Goal: Task Accomplishment & Management: Complete application form

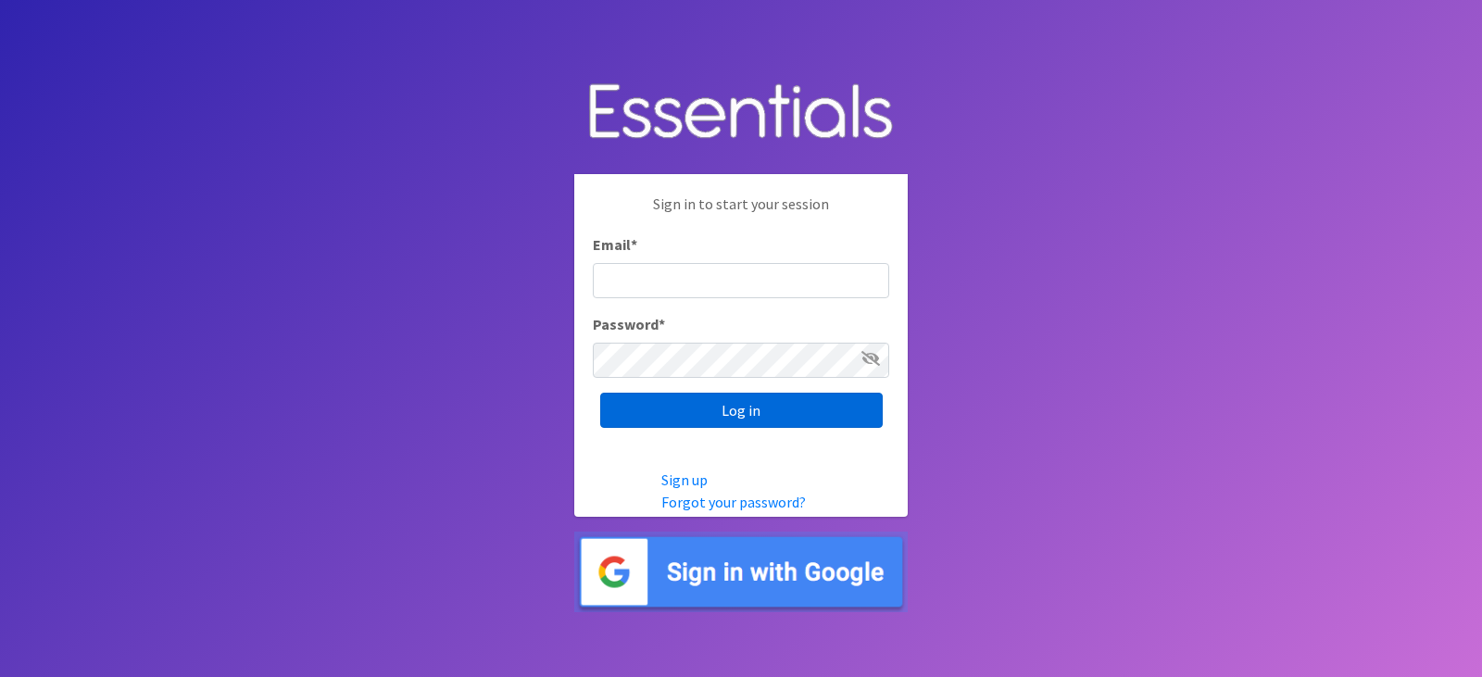
type input "diapers@juniorleagueofpensacola.org"
click at [653, 413] on input "Log in" at bounding box center [741, 410] width 283 height 35
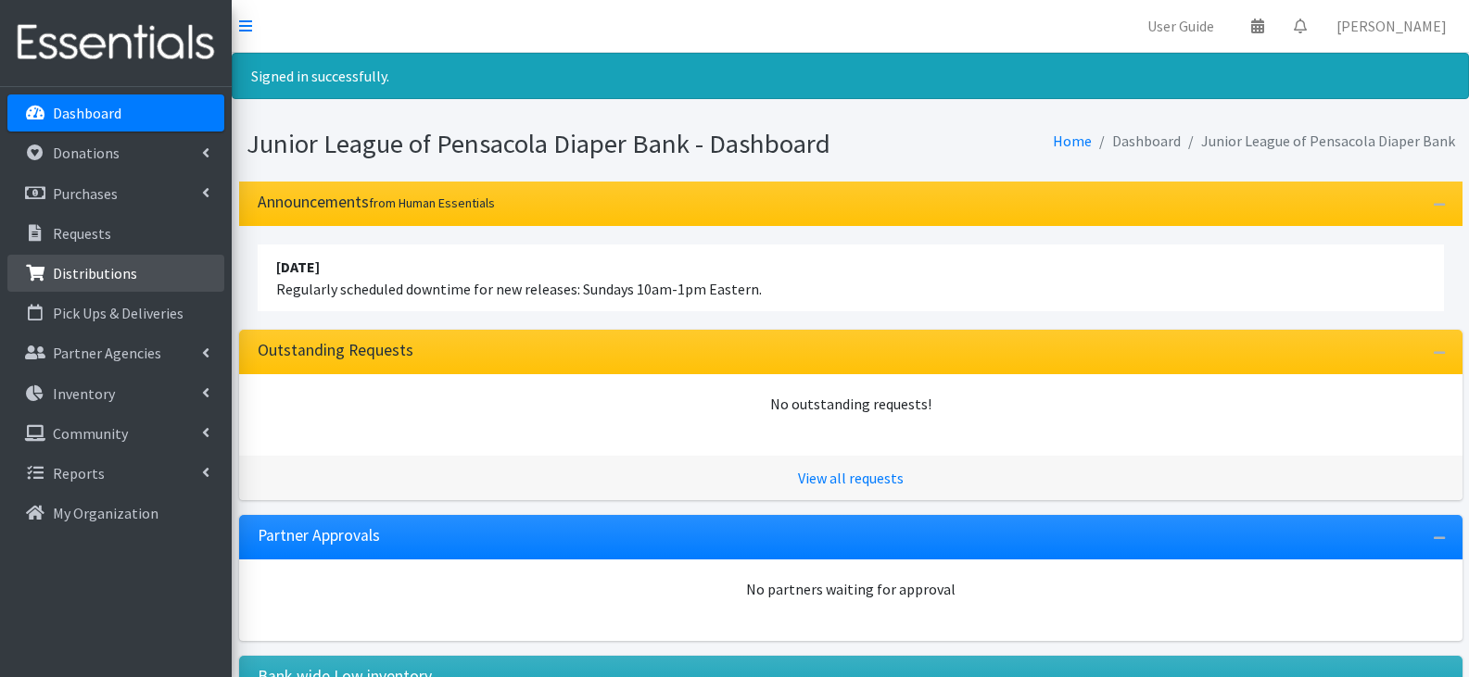
click at [140, 264] on link "Distributions" at bounding box center [115, 273] width 217 height 37
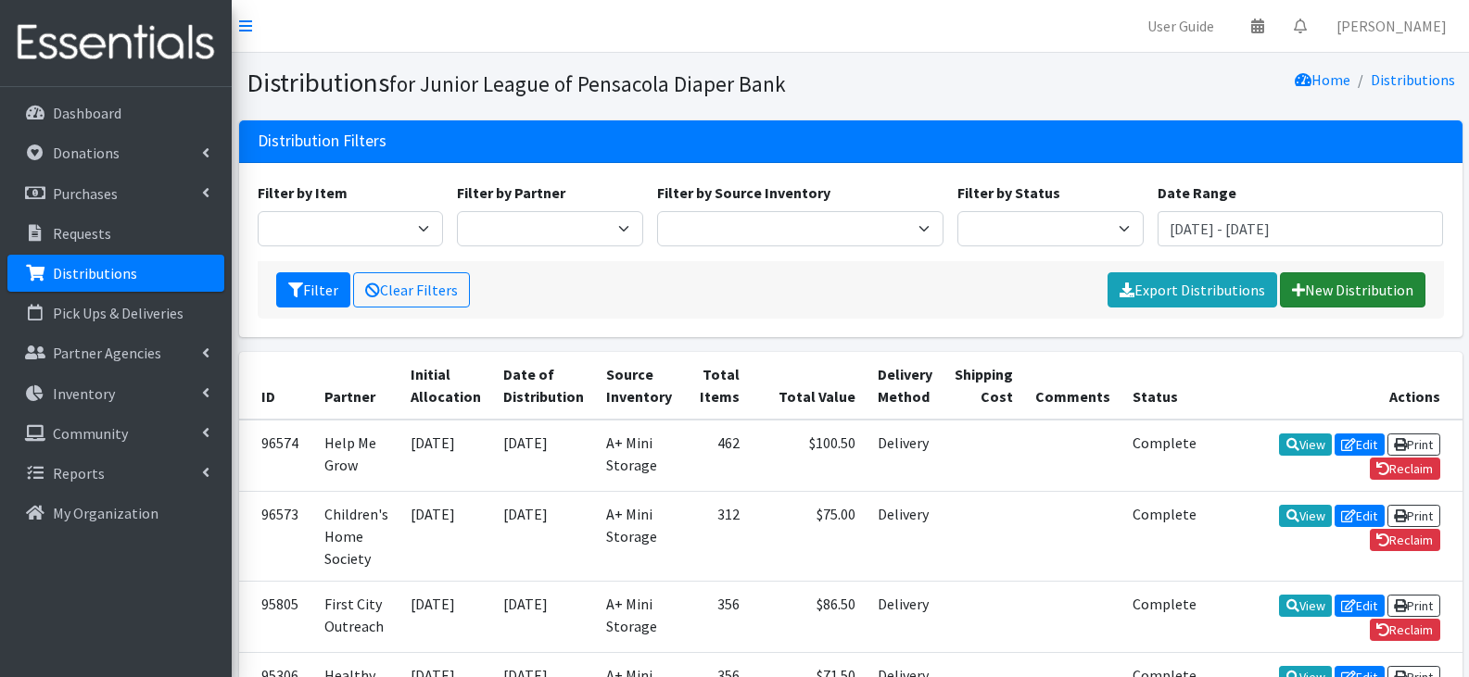
click at [1358, 284] on link "New Distribution" at bounding box center [1352, 289] width 145 height 35
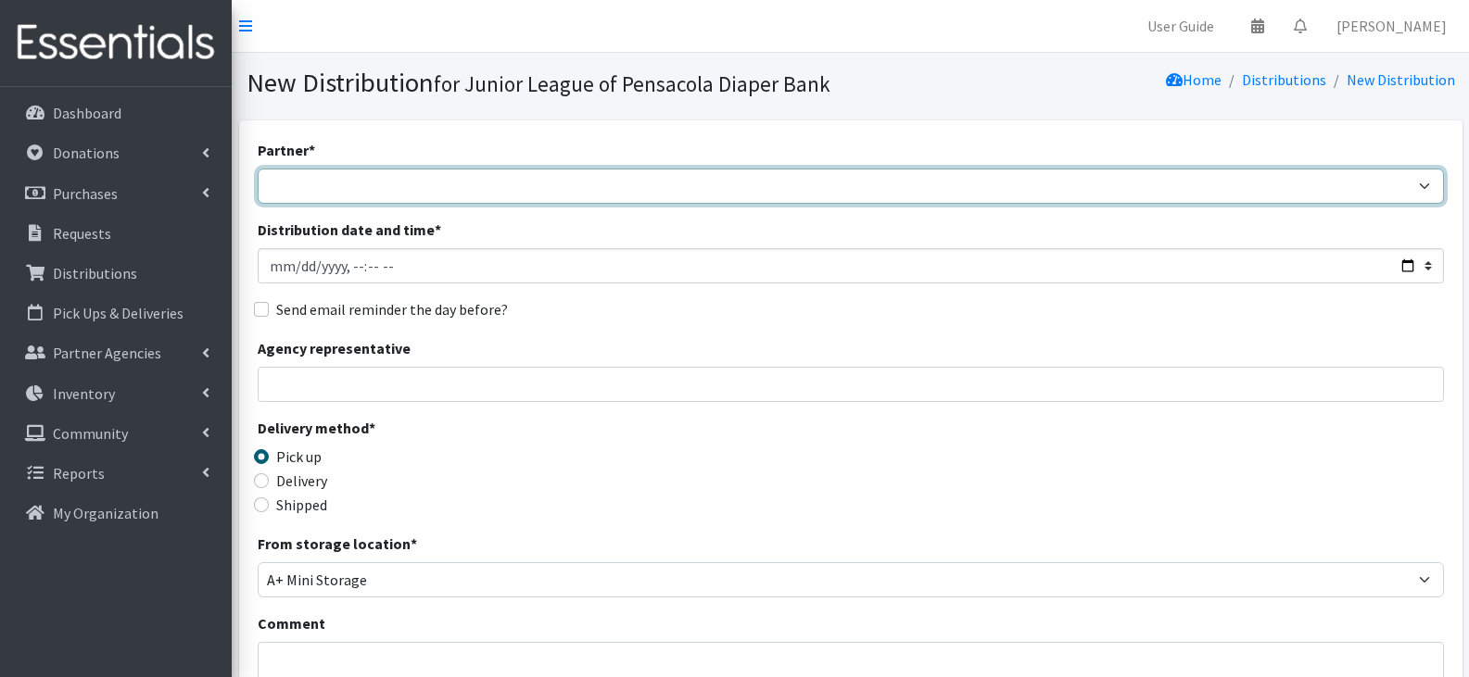
click at [390, 179] on select "Children's Home Society Community Diaper Drive First City Outreach Healthy Star…" at bounding box center [851, 186] width 1186 height 35
select select "5976"
click at [258, 169] on select "Children's Home Society Community Diaper Drive First City Outreach Healthy Star…" at bounding box center [851, 186] width 1186 height 35
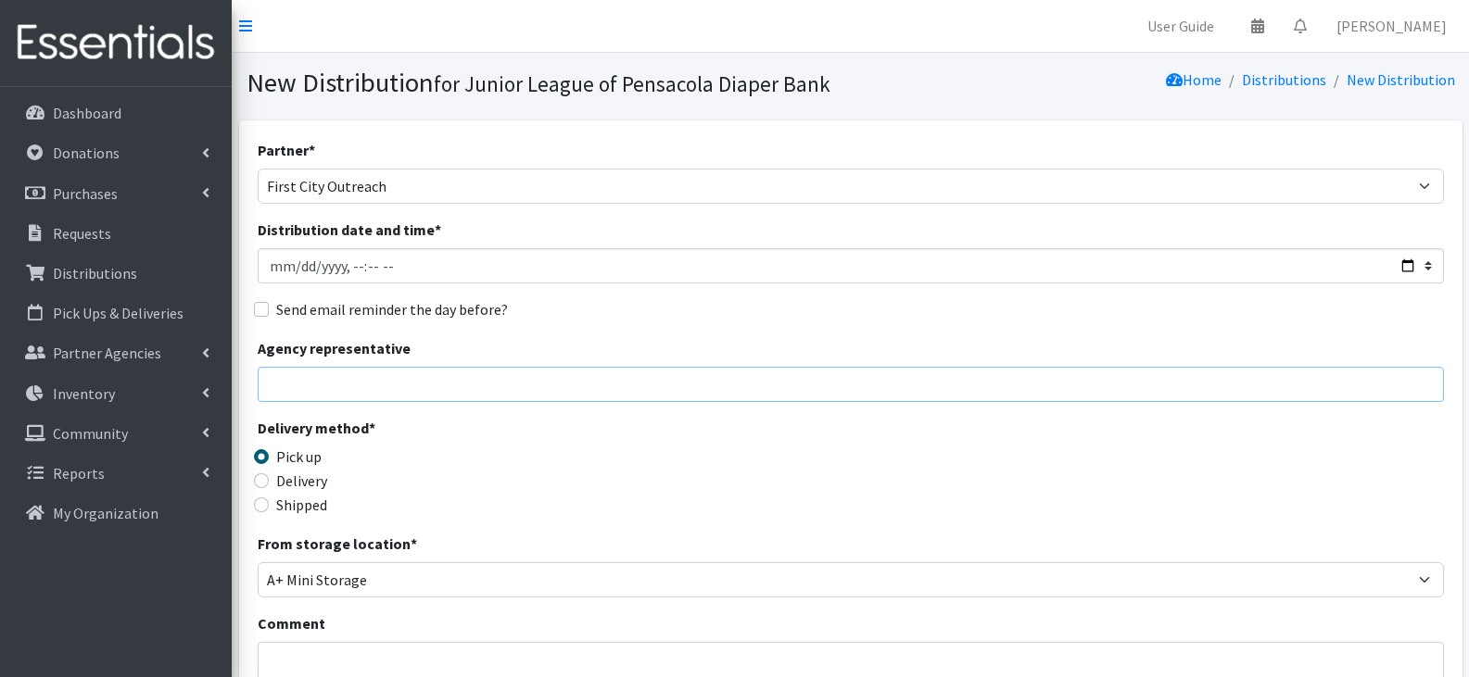
click at [448, 387] on input "Agency representative" at bounding box center [851, 384] width 1186 height 35
type input "[PERSON_NAME]"
click at [307, 487] on label "Delivery" at bounding box center [301, 481] width 51 height 22
click at [269, 487] on input "Delivery" at bounding box center [261, 480] width 15 height 15
radio input "true"
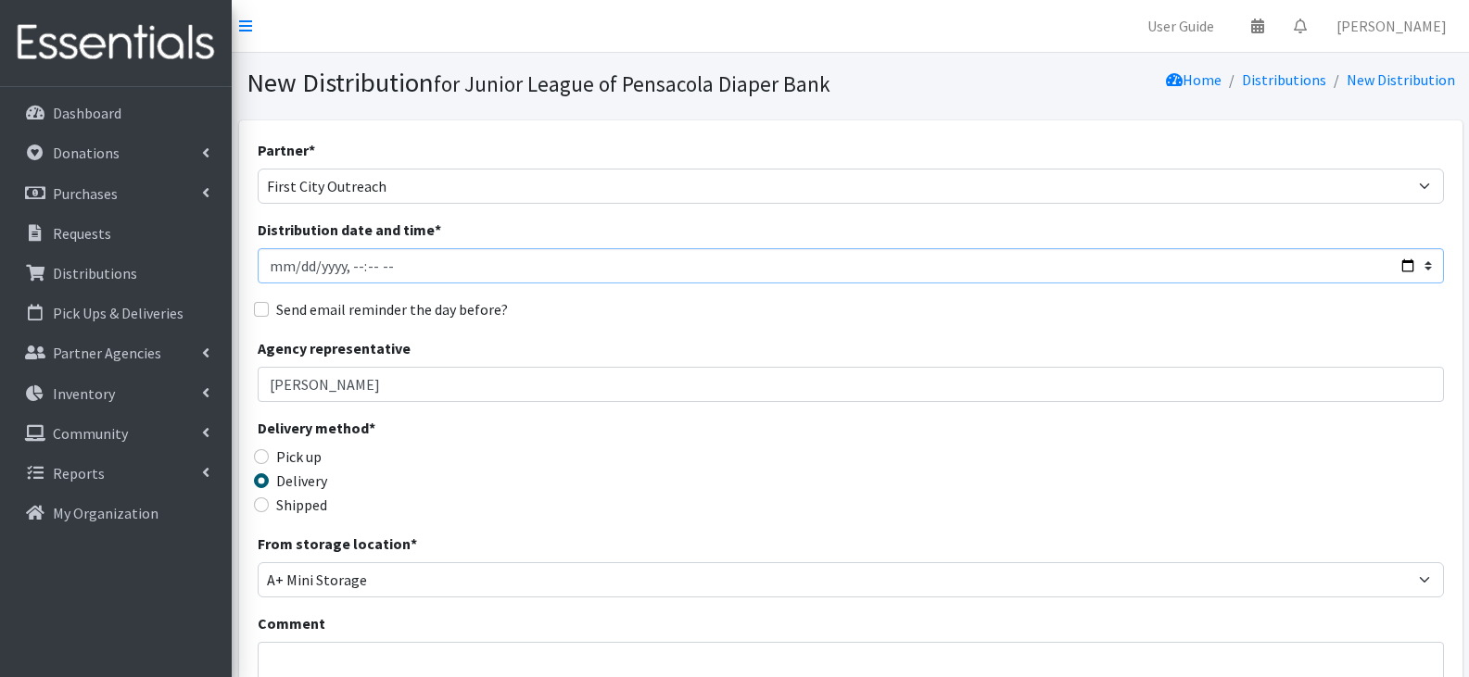
click at [488, 266] on input "Distribution date and time *" at bounding box center [851, 265] width 1186 height 35
click at [304, 262] on input "Distribution date and time *" at bounding box center [851, 265] width 1186 height 35
click at [292, 271] on input "Distribution date and time *" at bounding box center [851, 265] width 1186 height 35
type input "[DATE]T23:59"
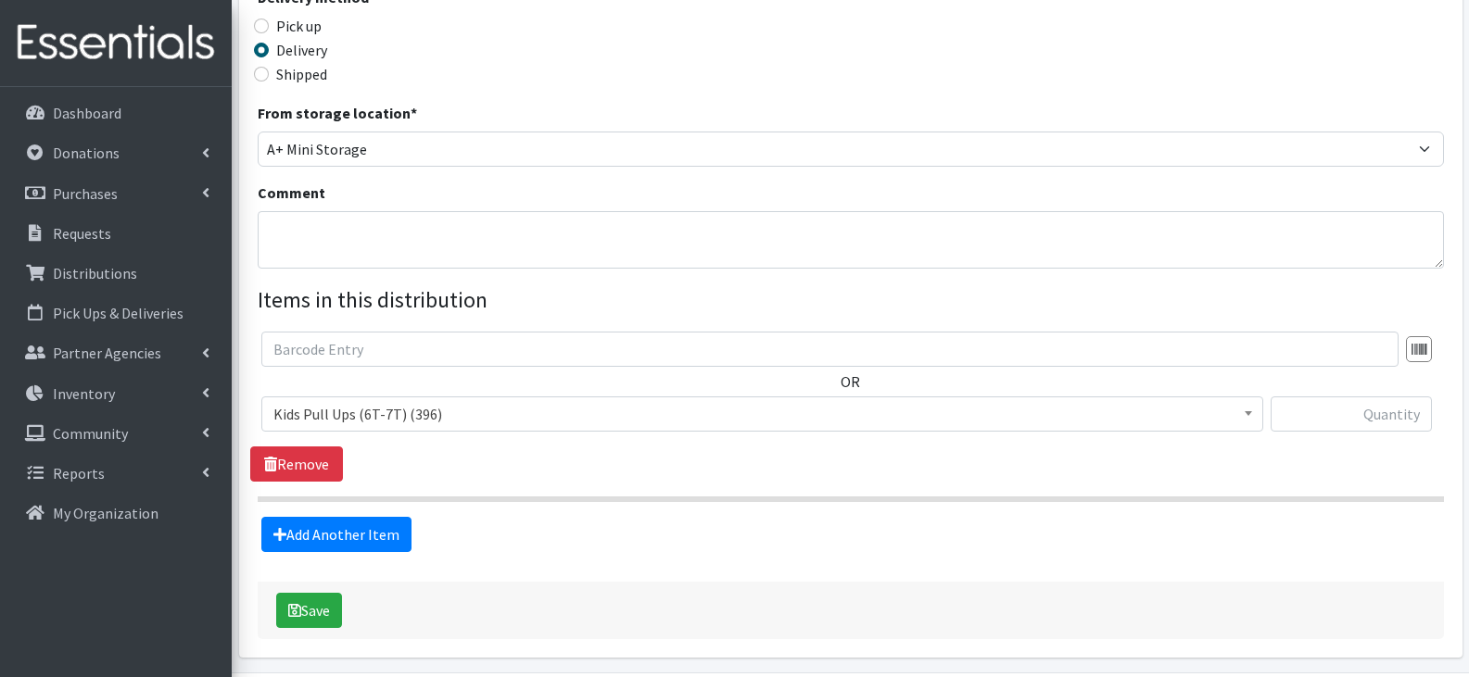
scroll to position [463, 0]
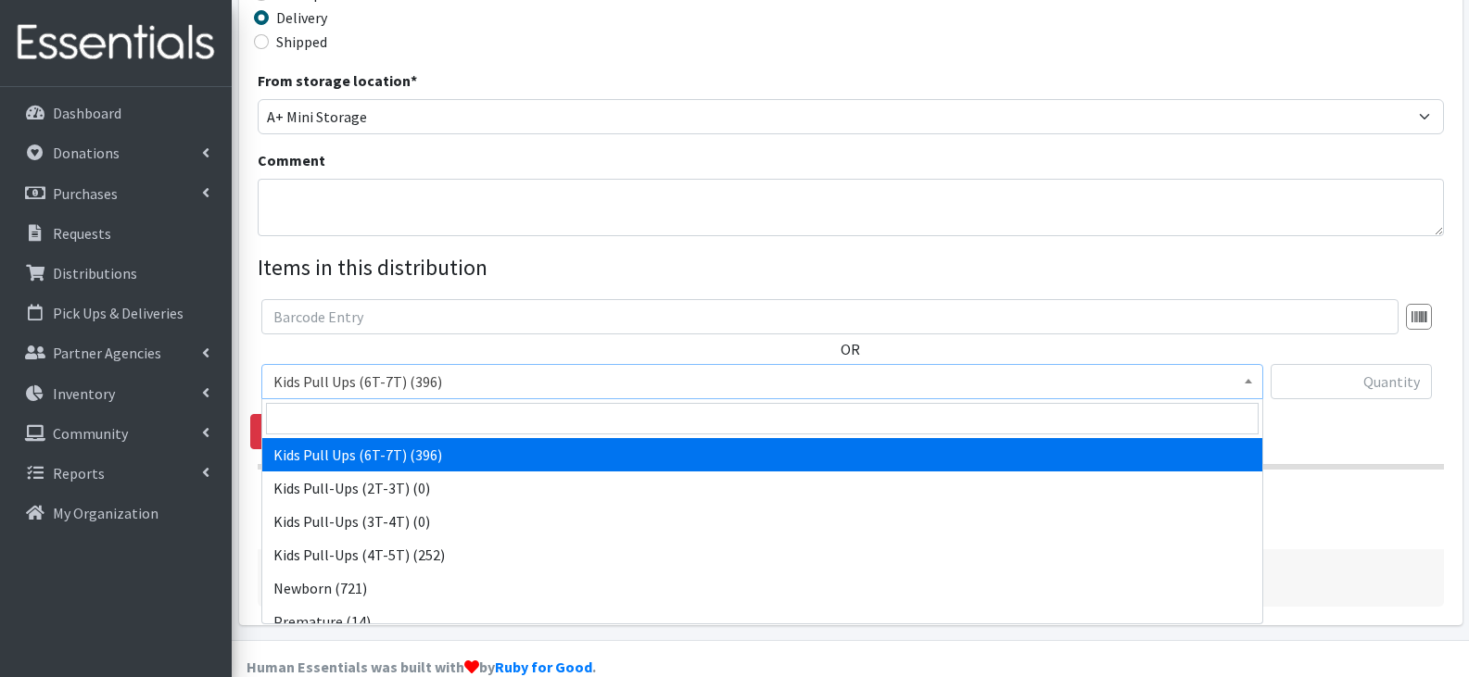
click at [701, 388] on span "Kids Pull Ups (6T-7T) (396)" at bounding box center [762, 382] width 978 height 26
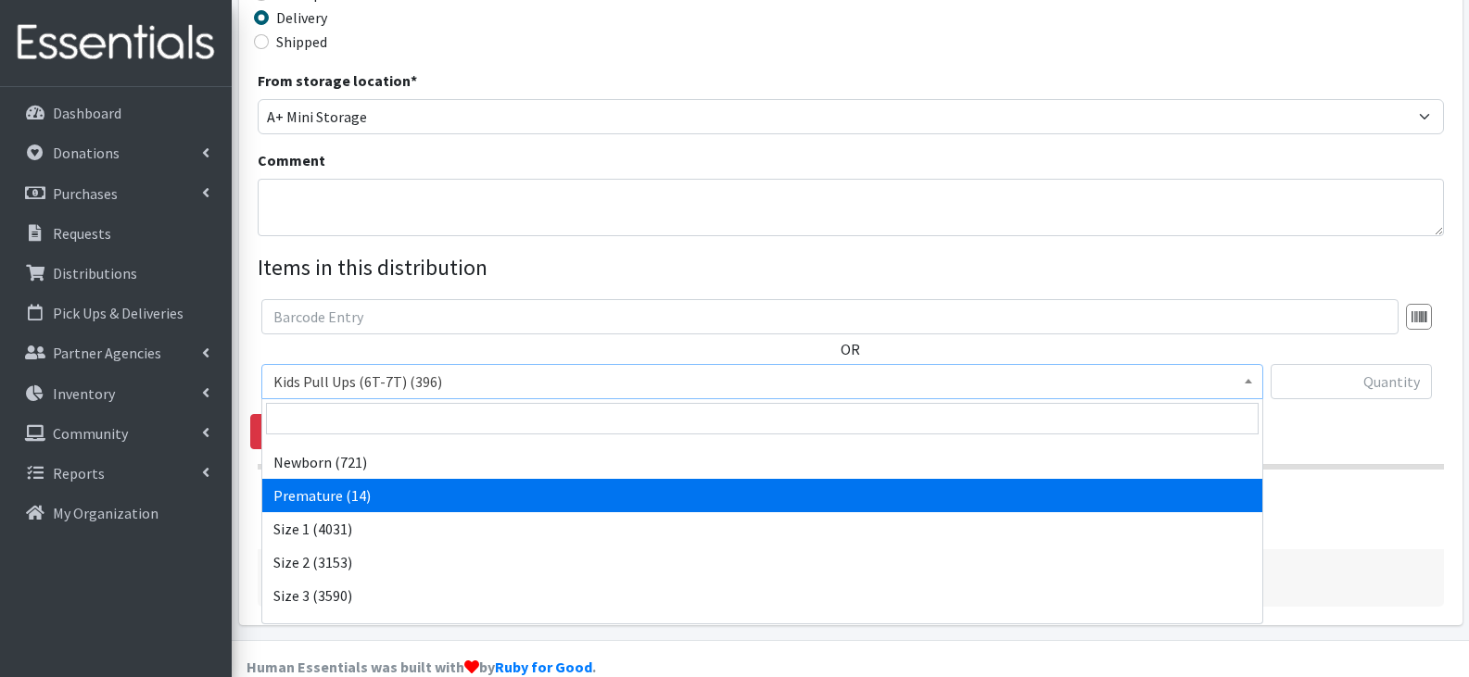
scroll to position [93, 0]
select select "13976"
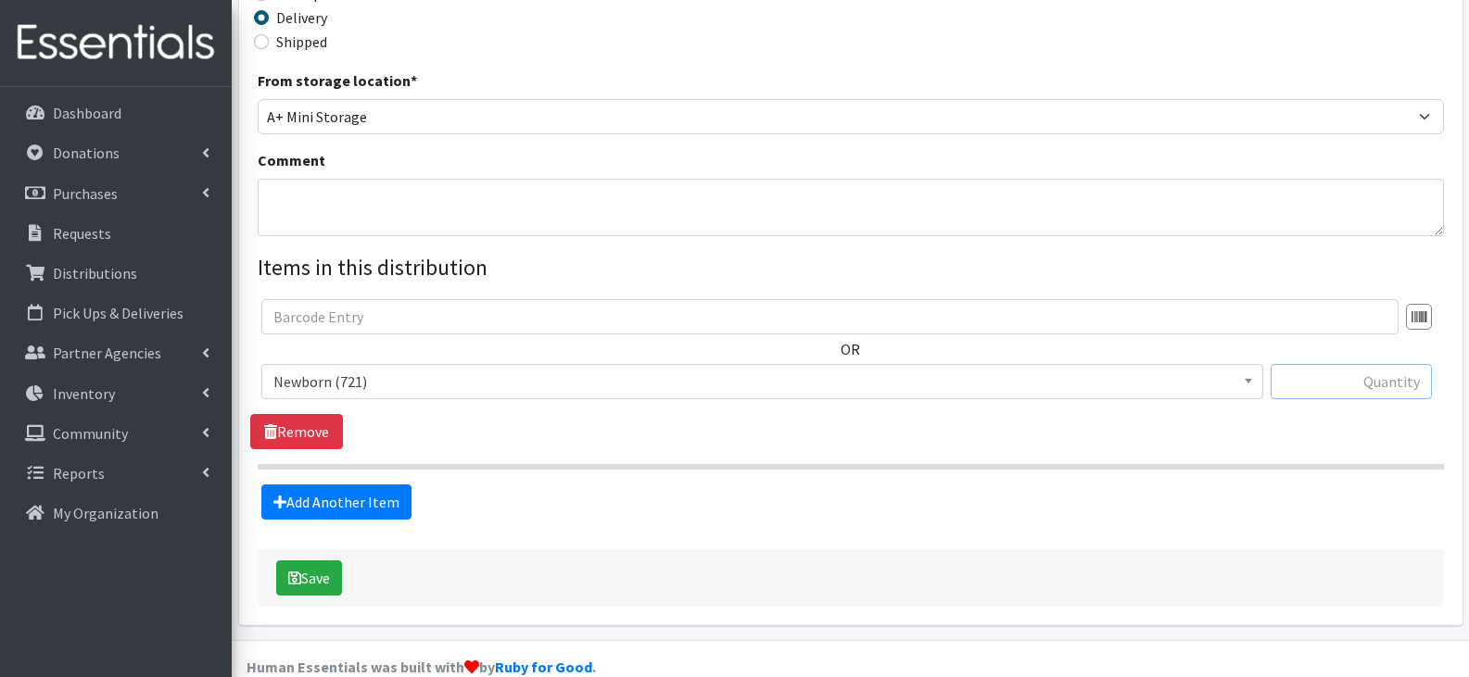
click at [1357, 372] on input "text" at bounding box center [1350, 381] width 161 height 35
type input "25"
click at [397, 508] on link "Add Another Item" at bounding box center [336, 502] width 150 height 35
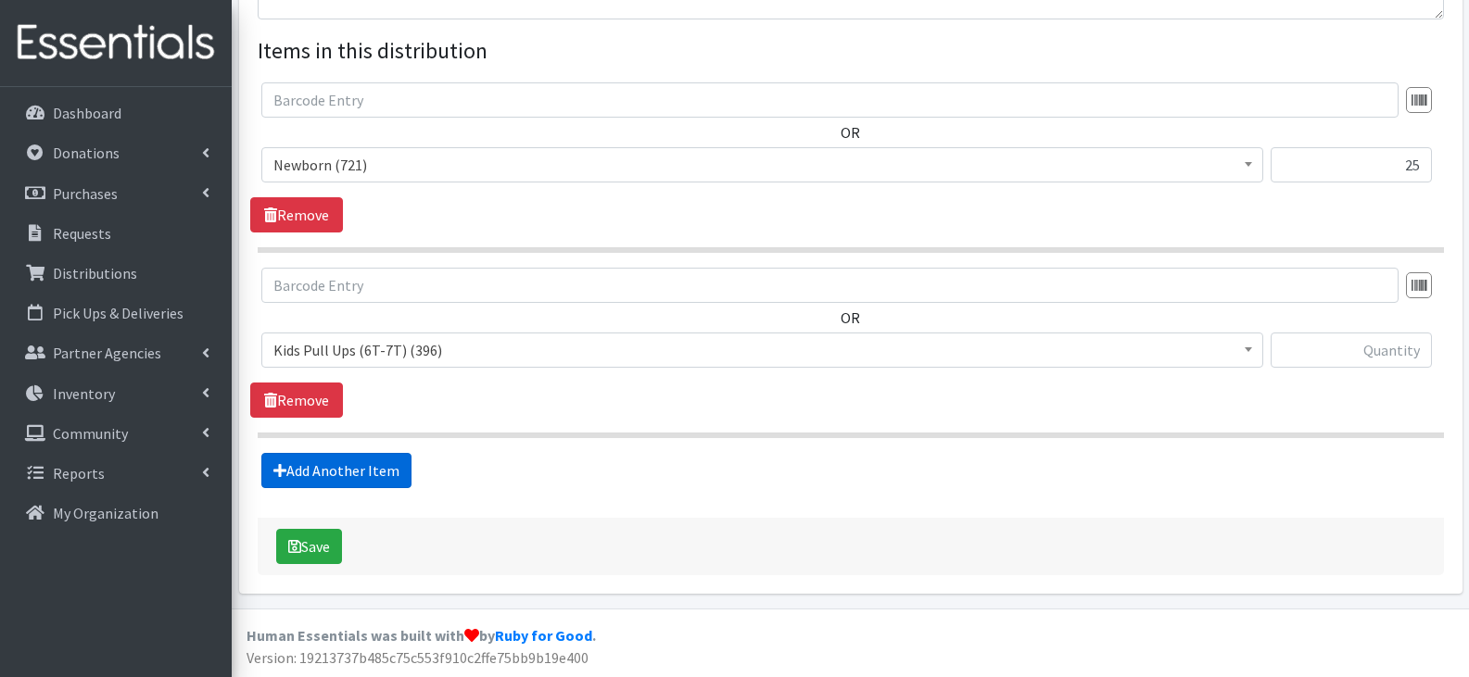
scroll to position [681, 0]
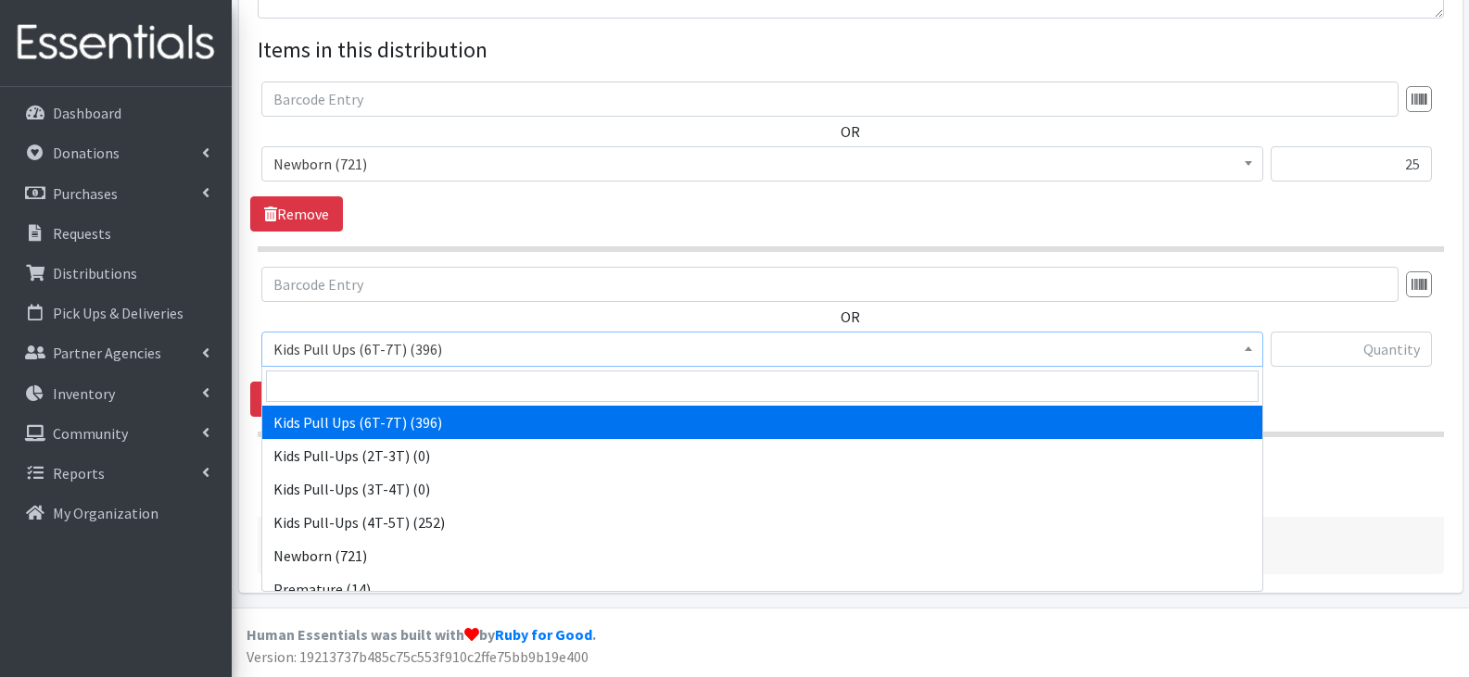
click at [659, 353] on span "Kids Pull Ups (6T-7T) (396)" at bounding box center [762, 349] width 978 height 26
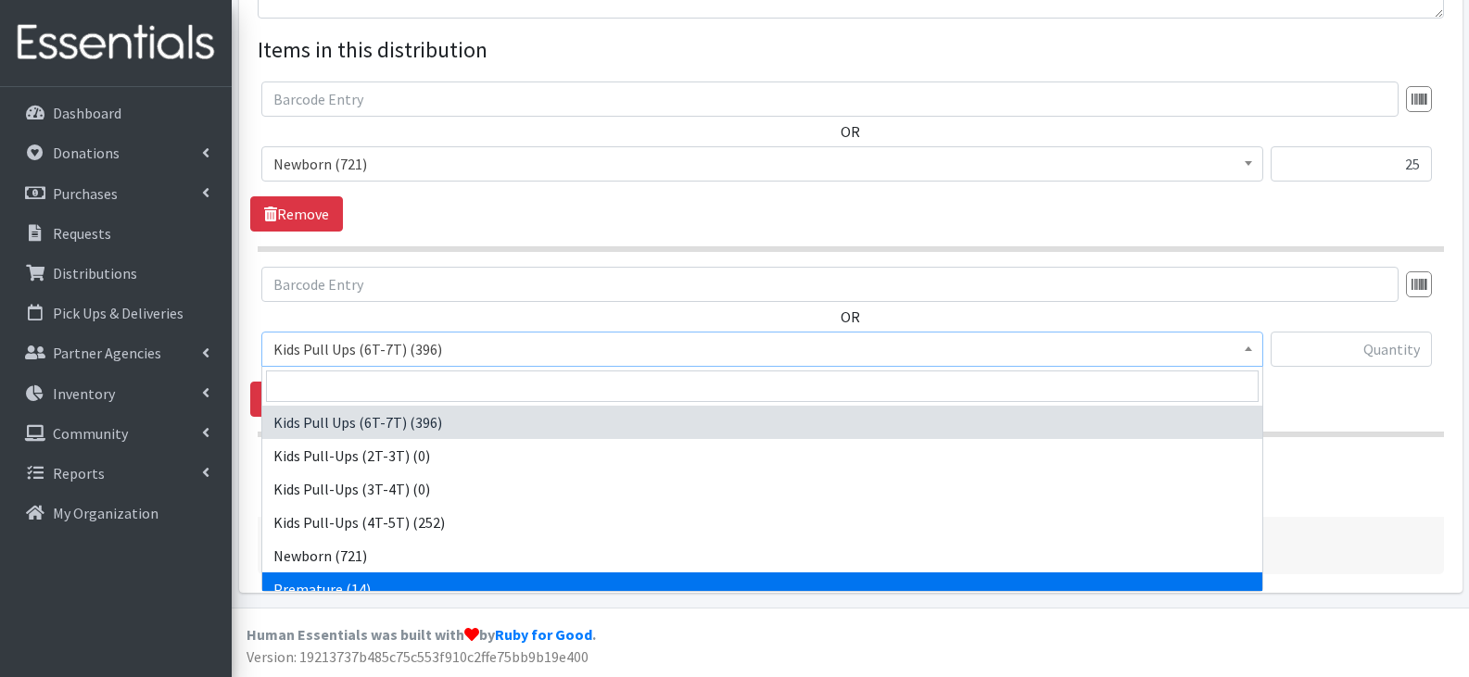
scroll to position [93, 0]
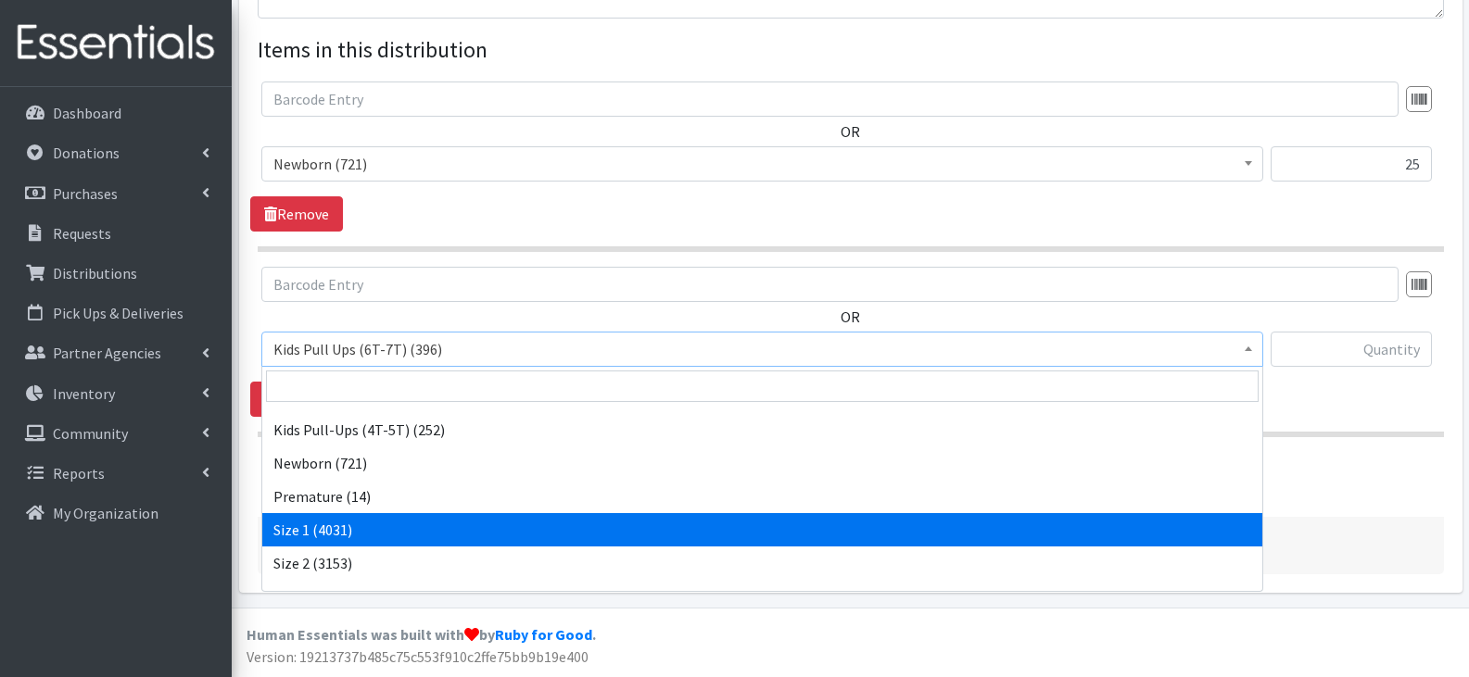
select select "13971"
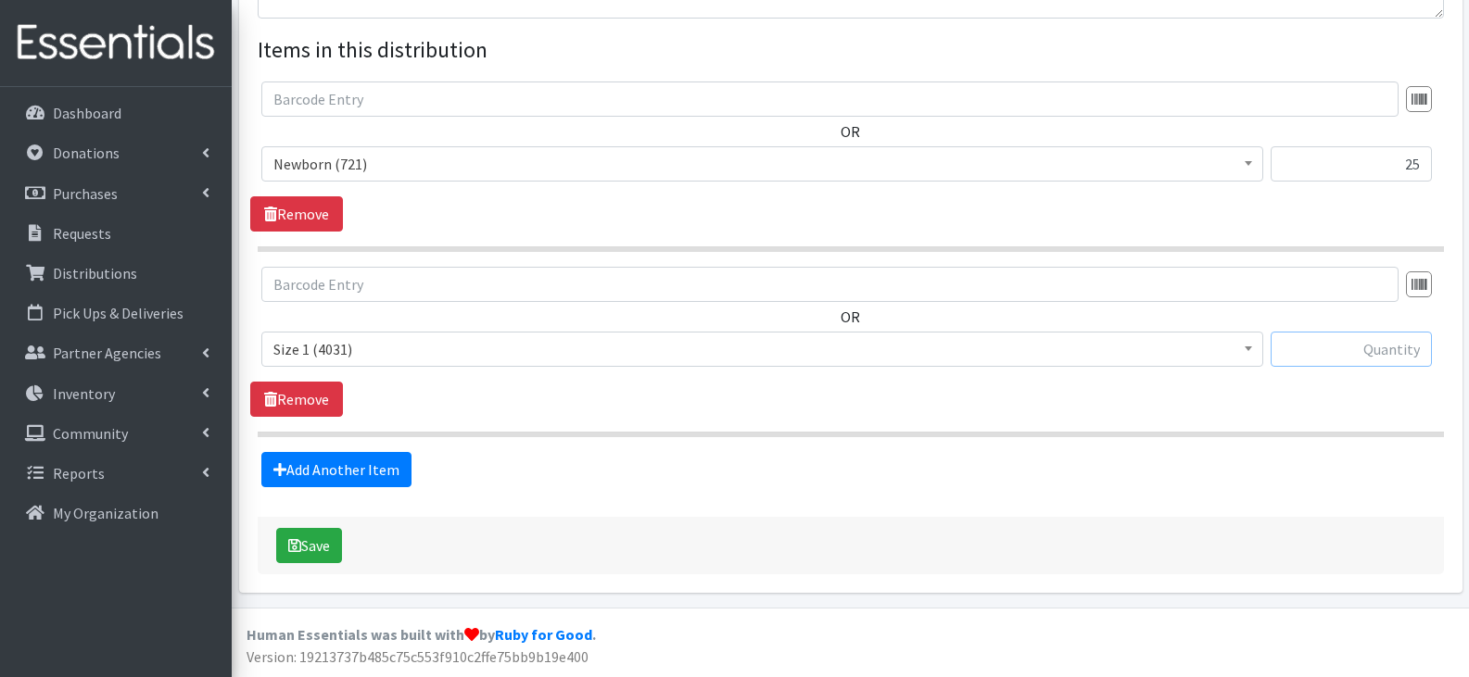
click at [1342, 349] on input "text" at bounding box center [1350, 349] width 161 height 35
type input "50"
click at [387, 476] on link "Add Another Item" at bounding box center [336, 469] width 150 height 35
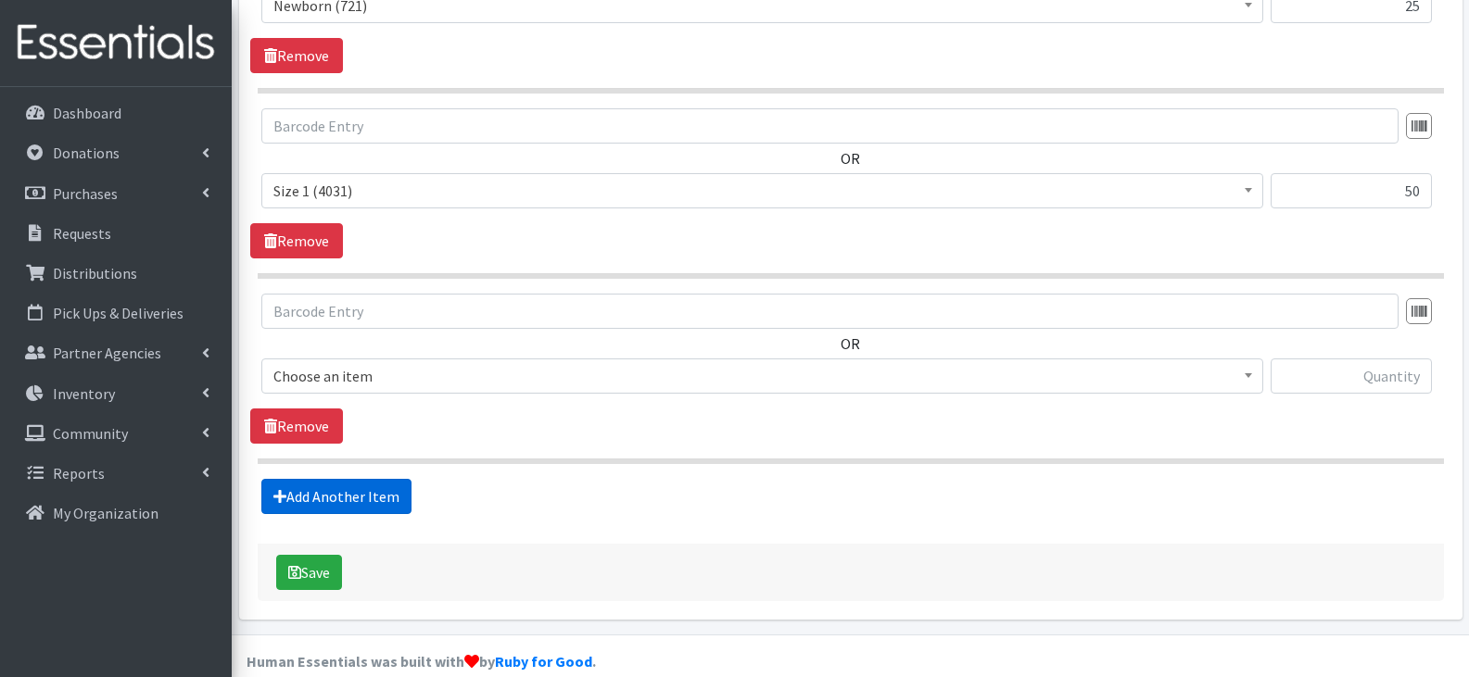
scroll to position [866, 0]
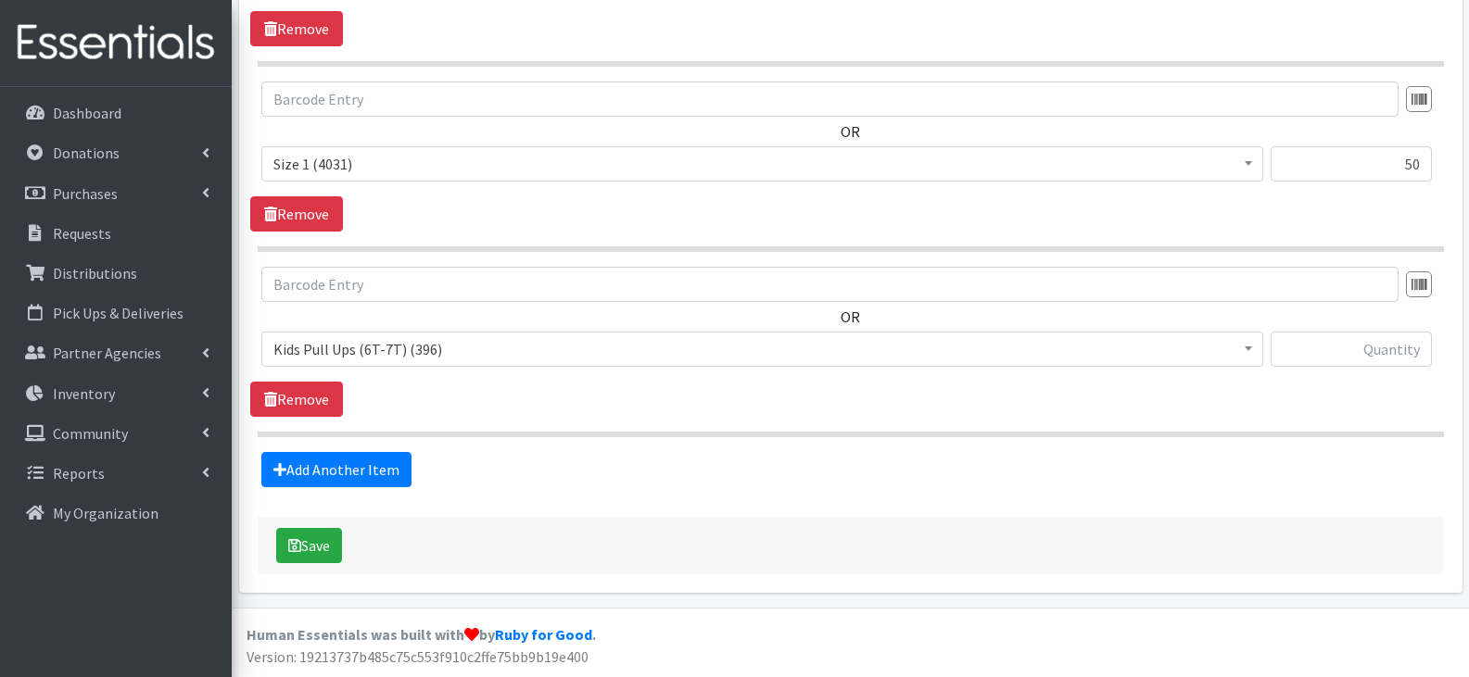
click at [402, 347] on span "Kids Pull Ups (6T-7T) (396)" at bounding box center [762, 349] width 978 height 26
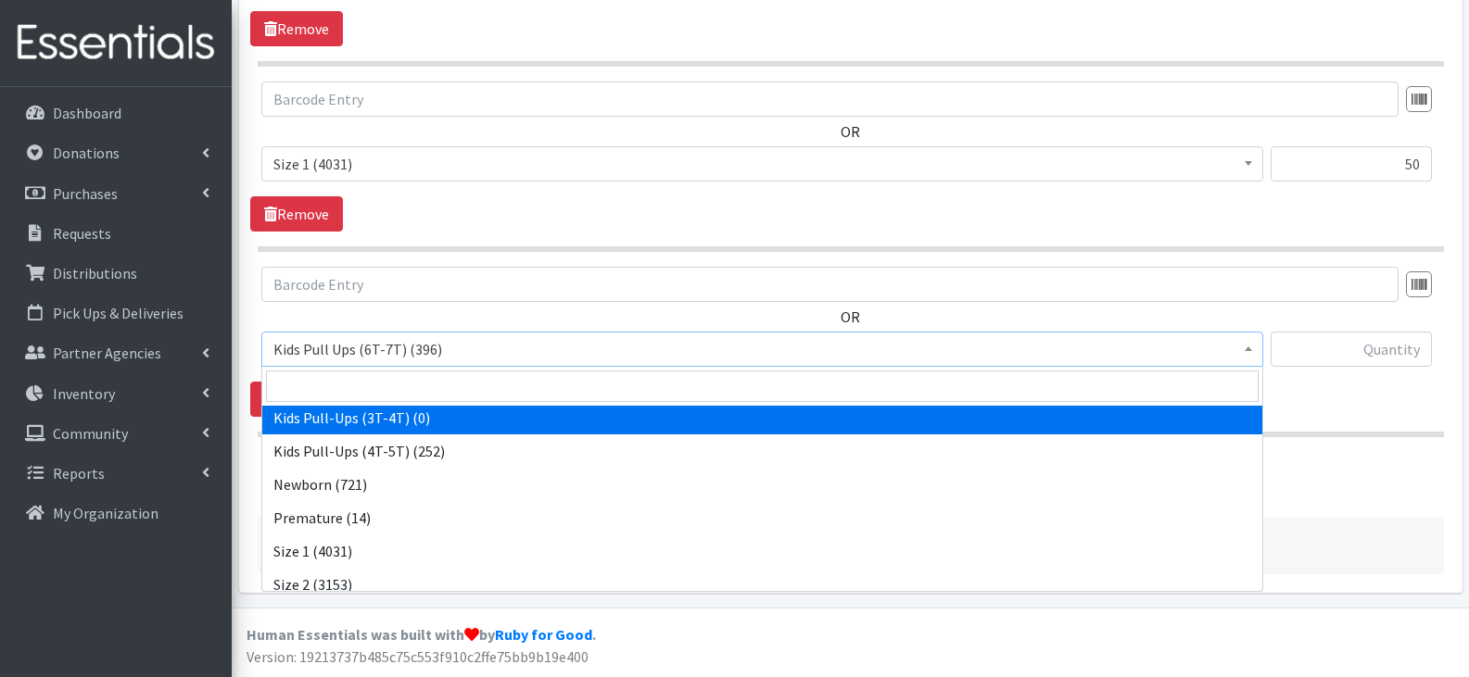
scroll to position [185, 0]
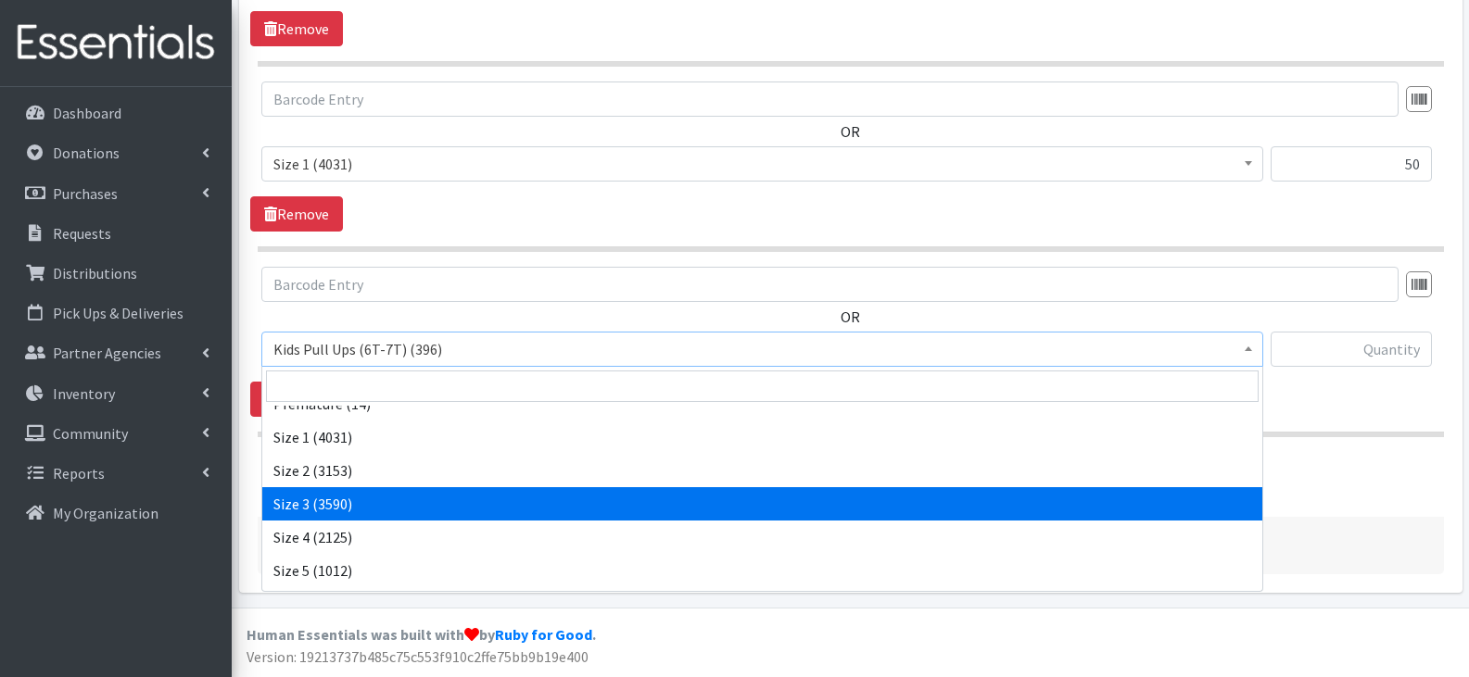
select select "13973"
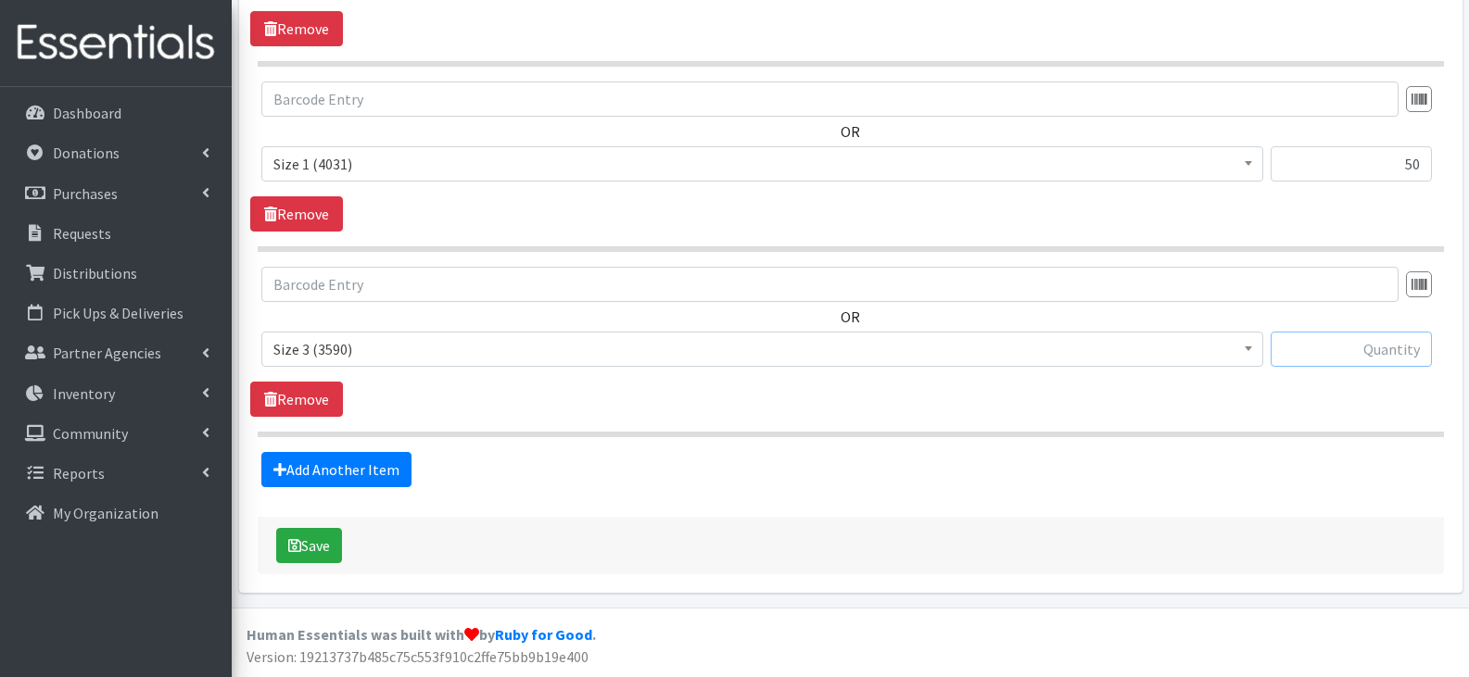
click at [1311, 351] on input "text" at bounding box center [1350, 349] width 161 height 35
type input "75"
click at [390, 476] on link "Add Another Item" at bounding box center [336, 469] width 150 height 35
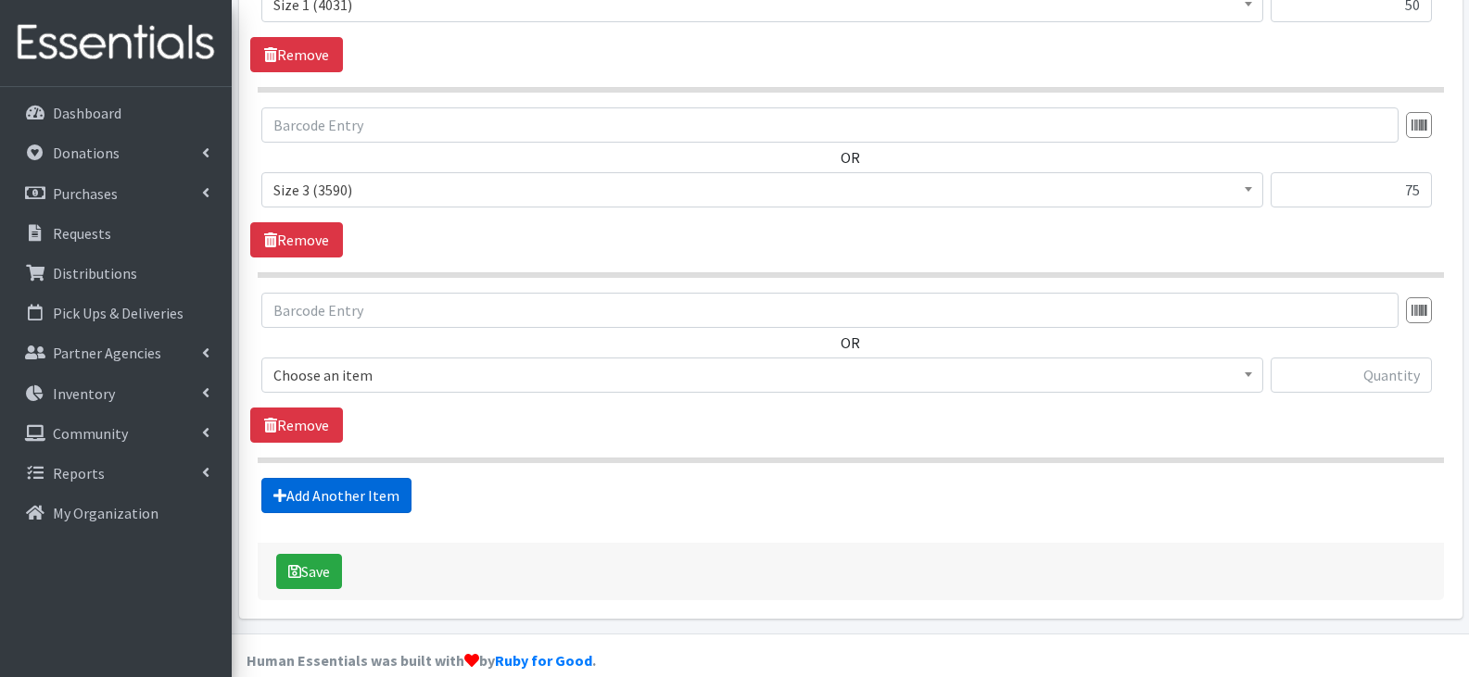
scroll to position [1052, 0]
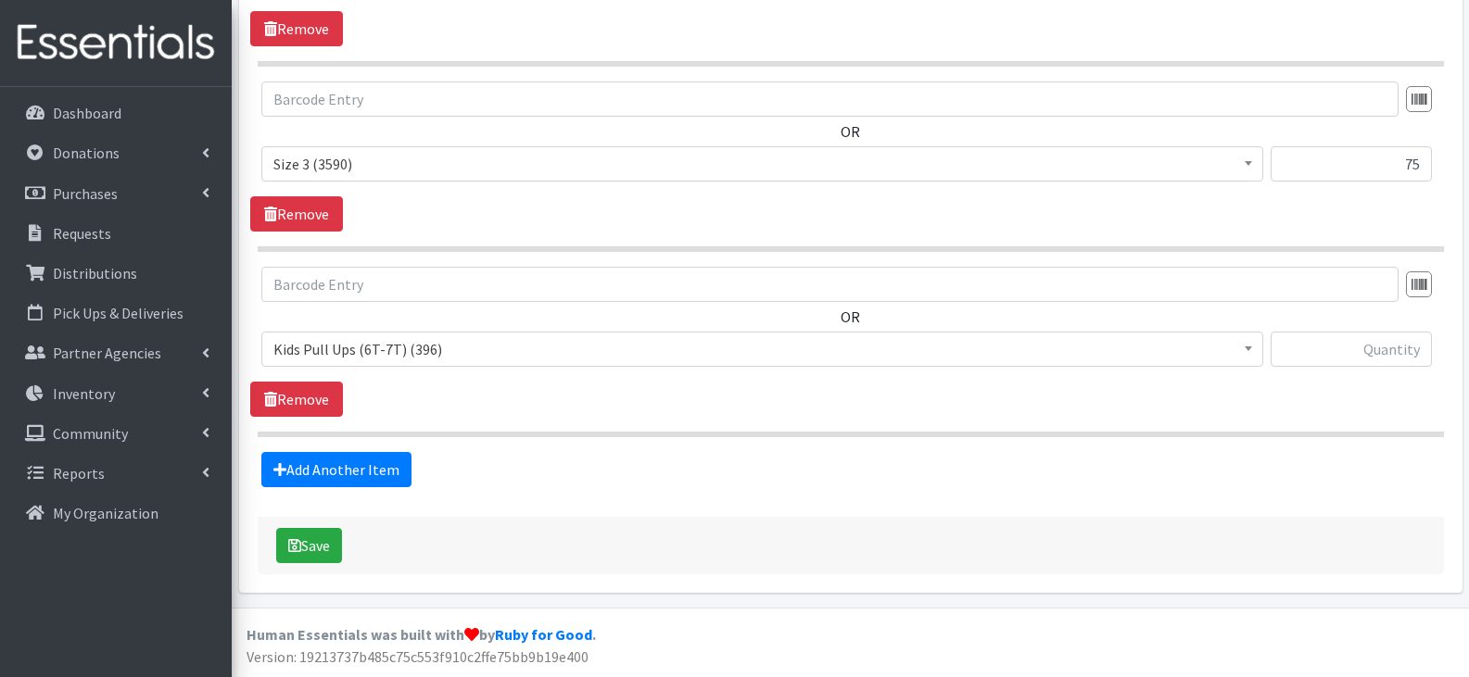
click at [492, 350] on span "Kids Pull Ups (6T-7T) (396)" at bounding box center [762, 349] width 978 height 26
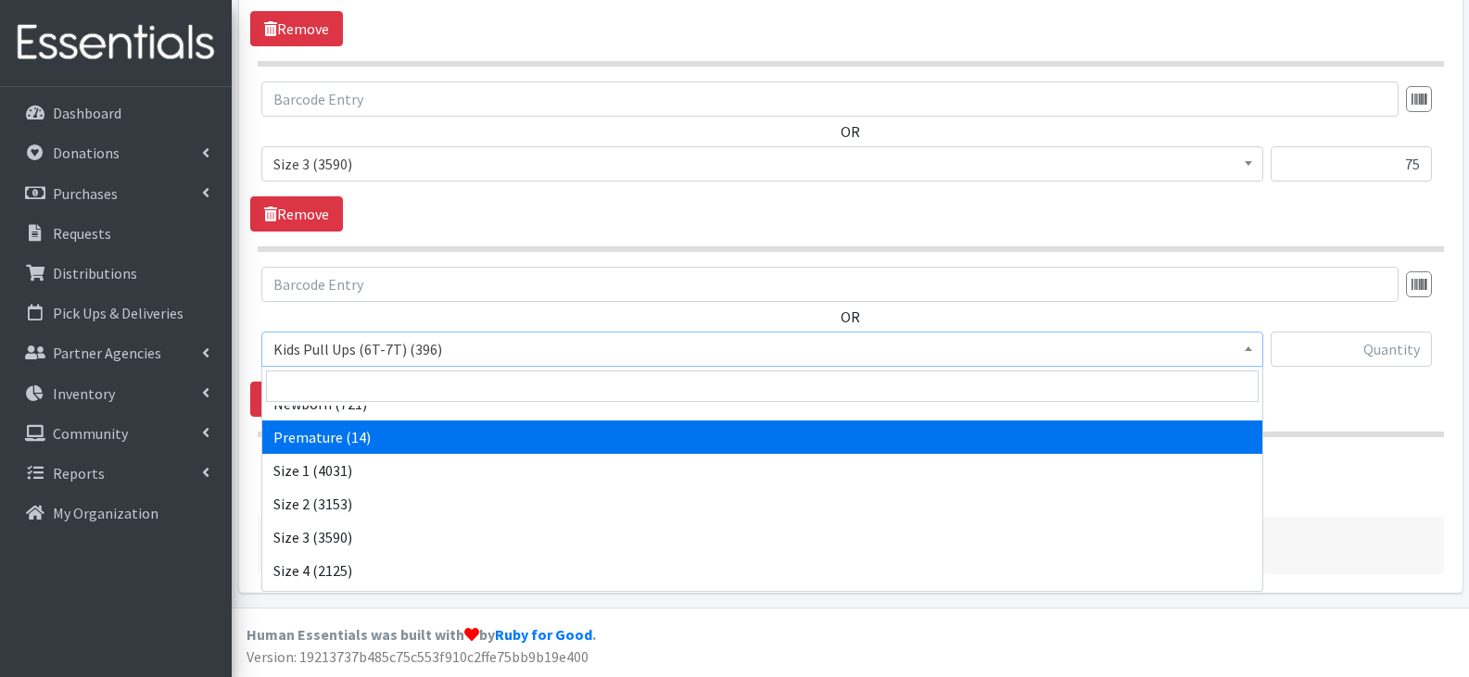
scroll to position [185, 0]
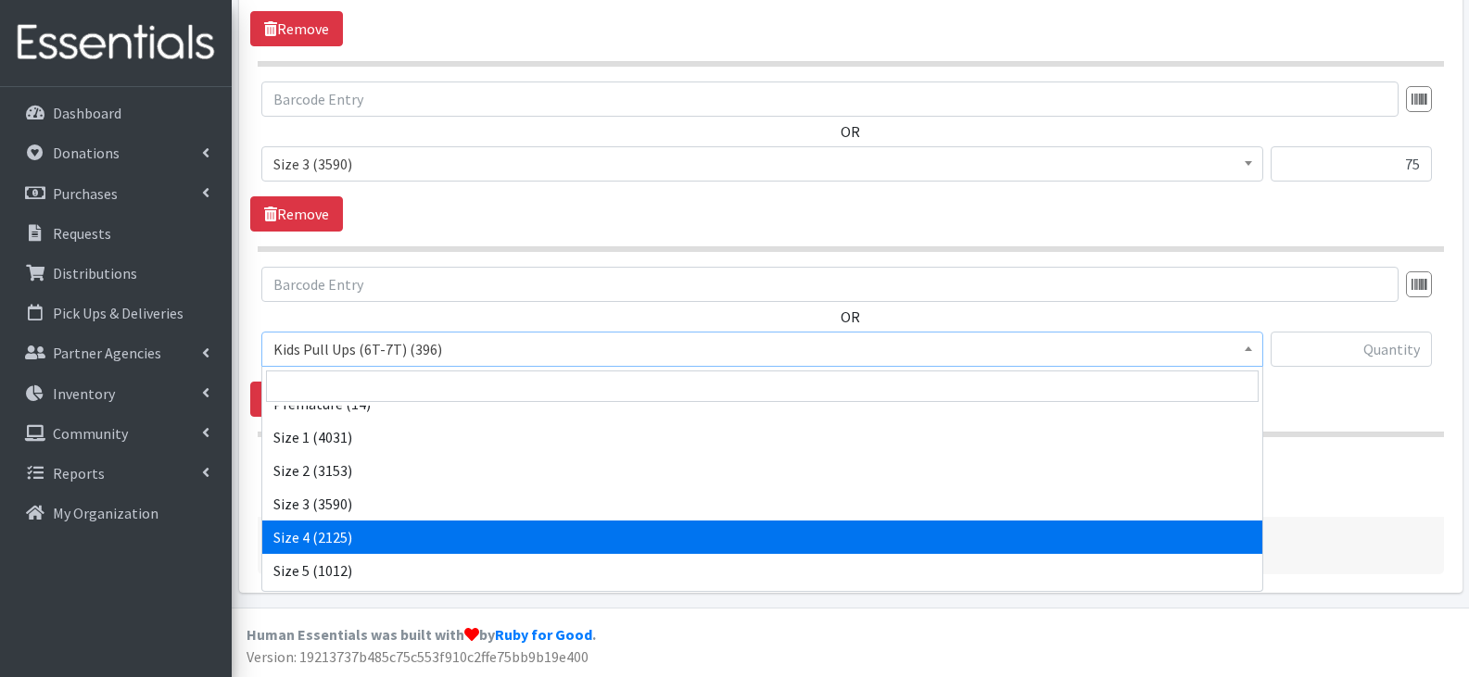
select select "13974"
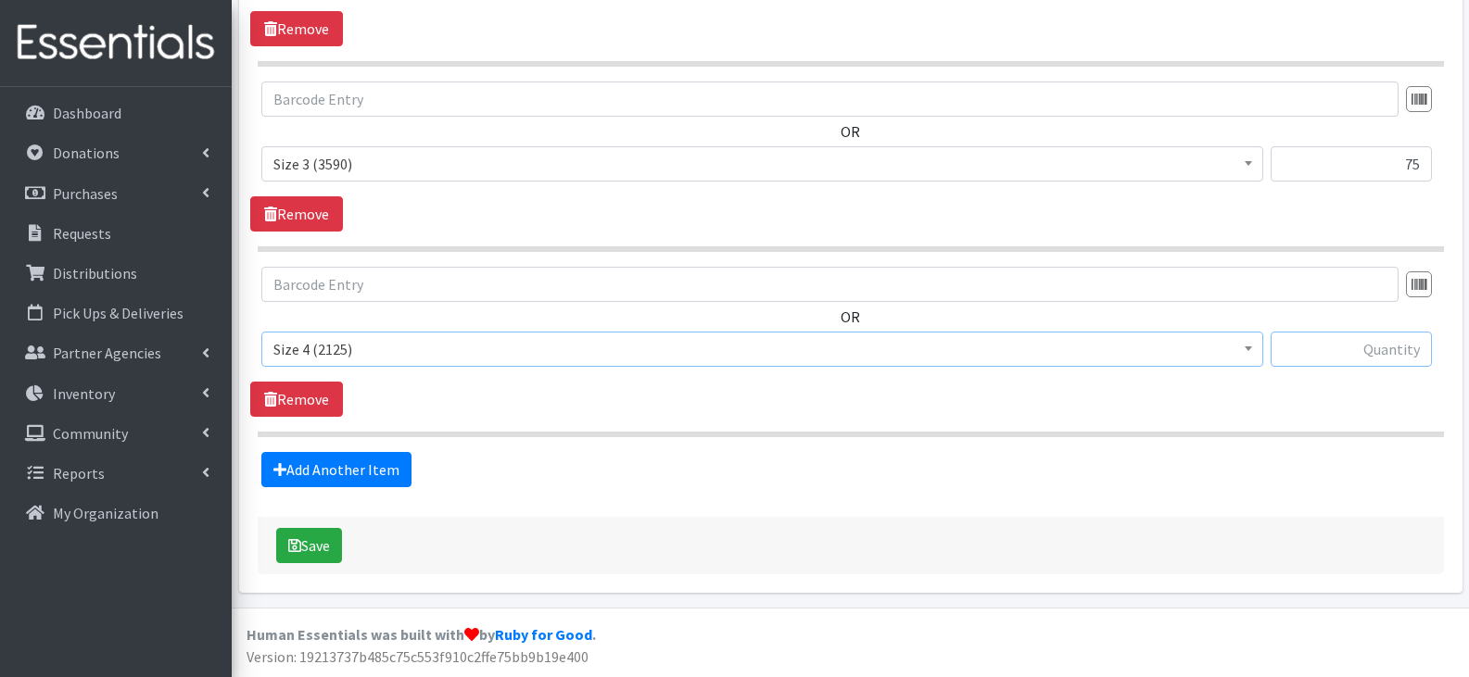
click at [1369, 349] on input "text" at bounding box center [1350, 349] width 161 height 35
type input "50"
click at [326, 469] on link "Add Another Item" at bounding box center [336, 469] width 150 height 35
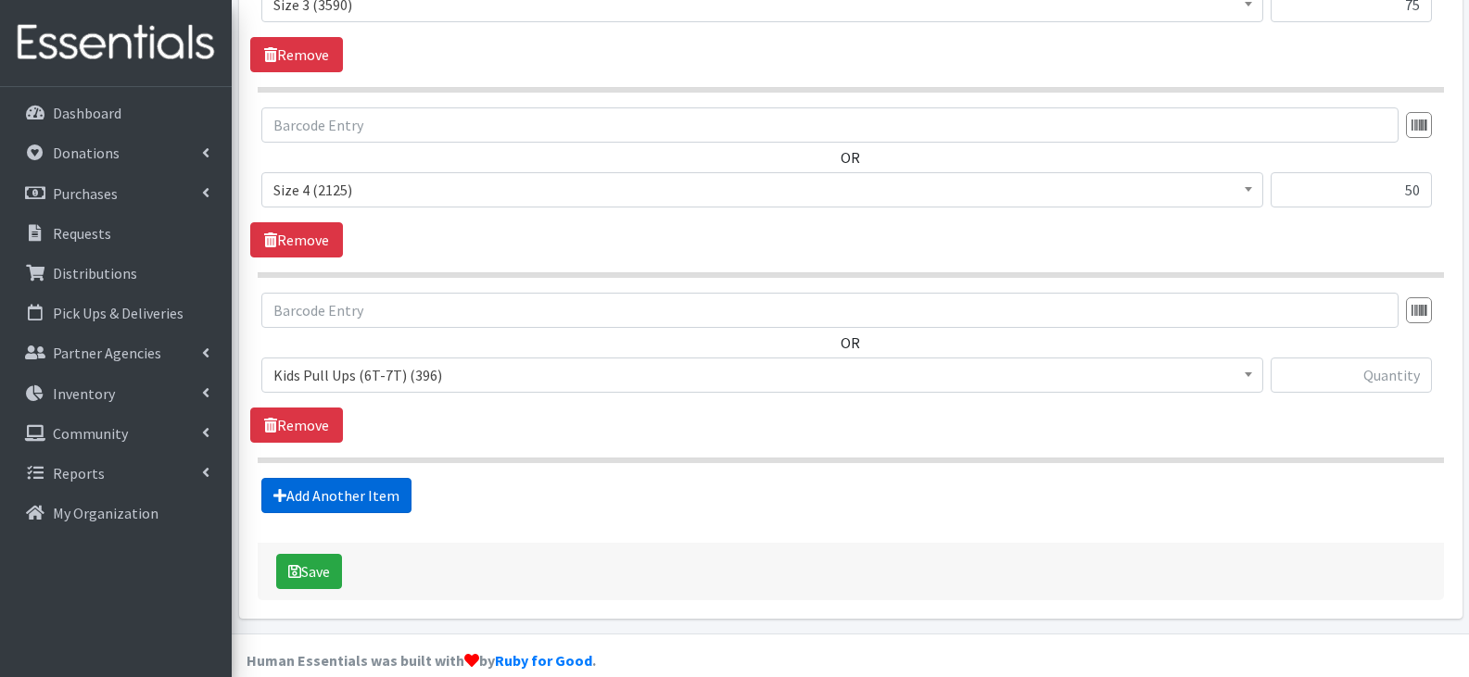
scroll to position [1237, 0]
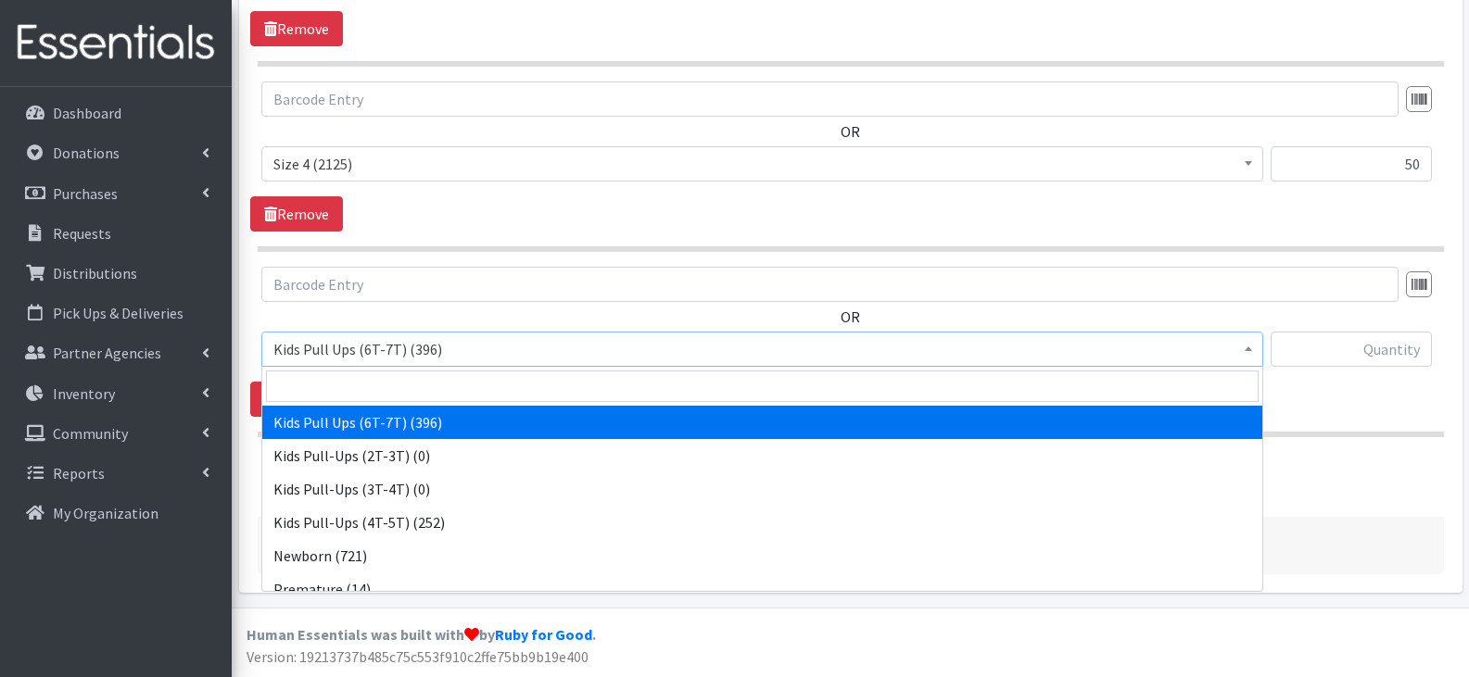
click at [480, 350] on span "Kids Pull Ups (6T-7T) (396)" at bounding box center [762, 349] width 978 height 26
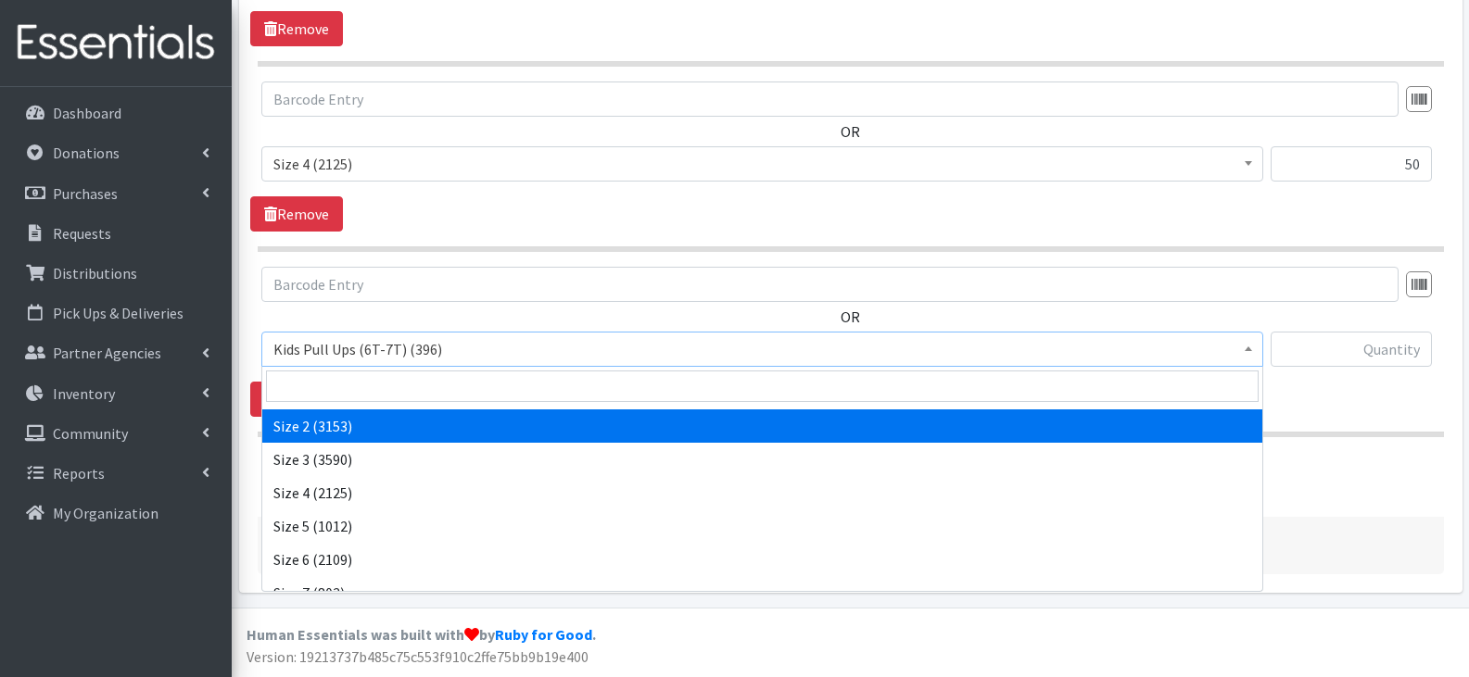
scroll to position [278, 0]
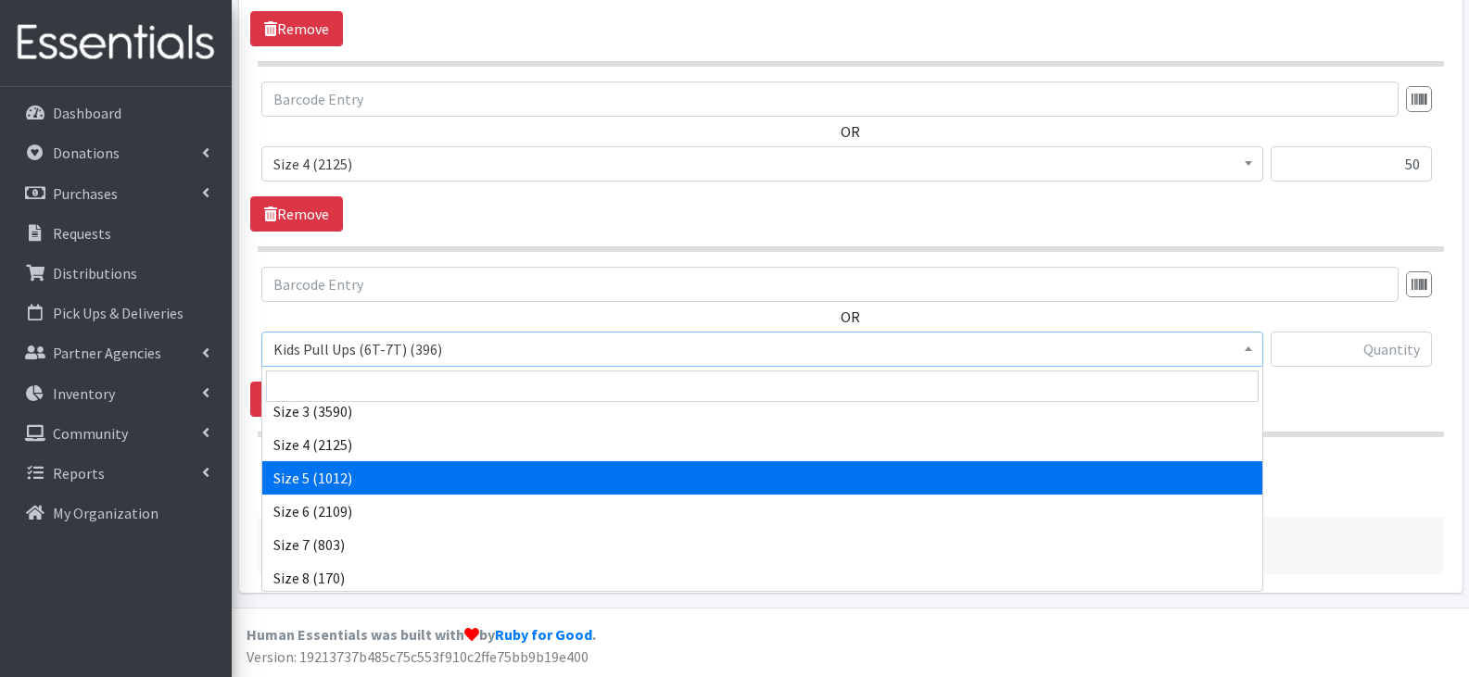
select select "13965"
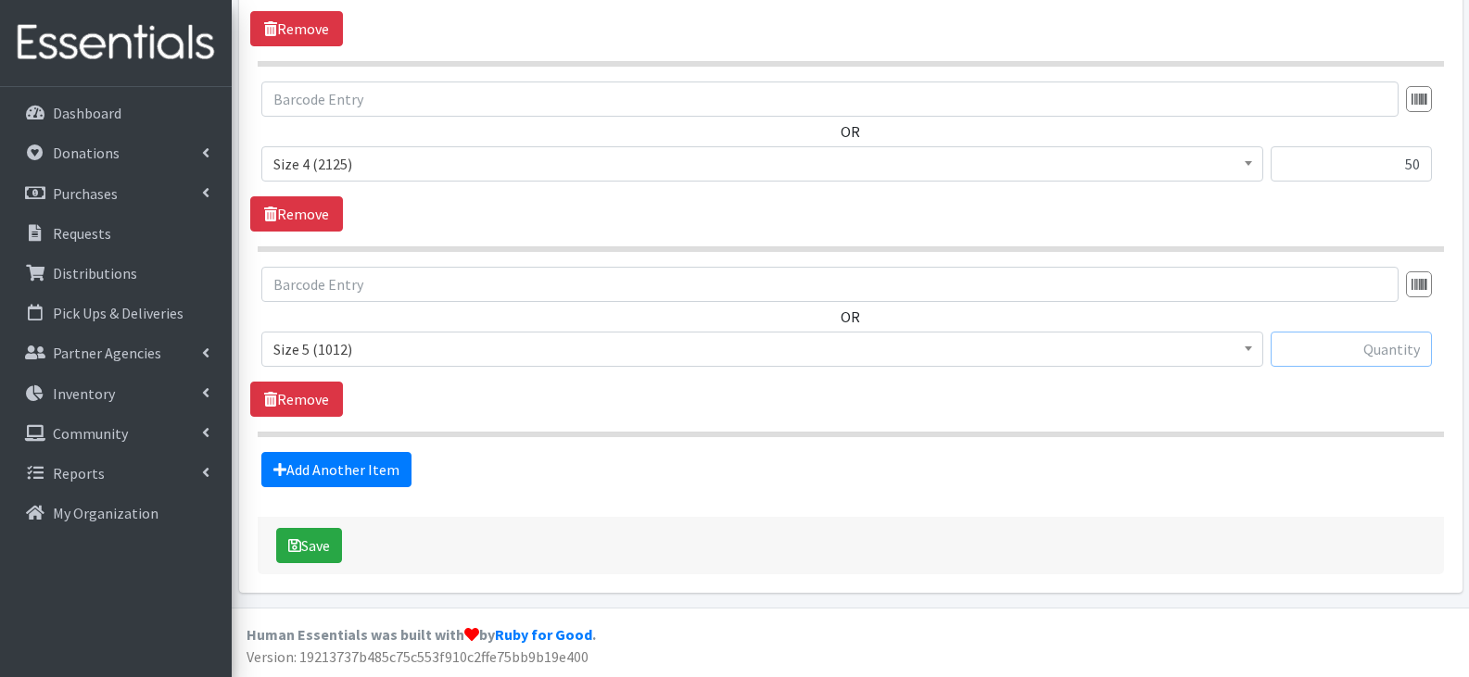
click at [1293, 349] on input "text" at bounding box center [1350, 349] width 161 height 35
type input "100"
click at [383, 469] on link "Add Another Item" at bounding box center [336, 469] width 150 height 35
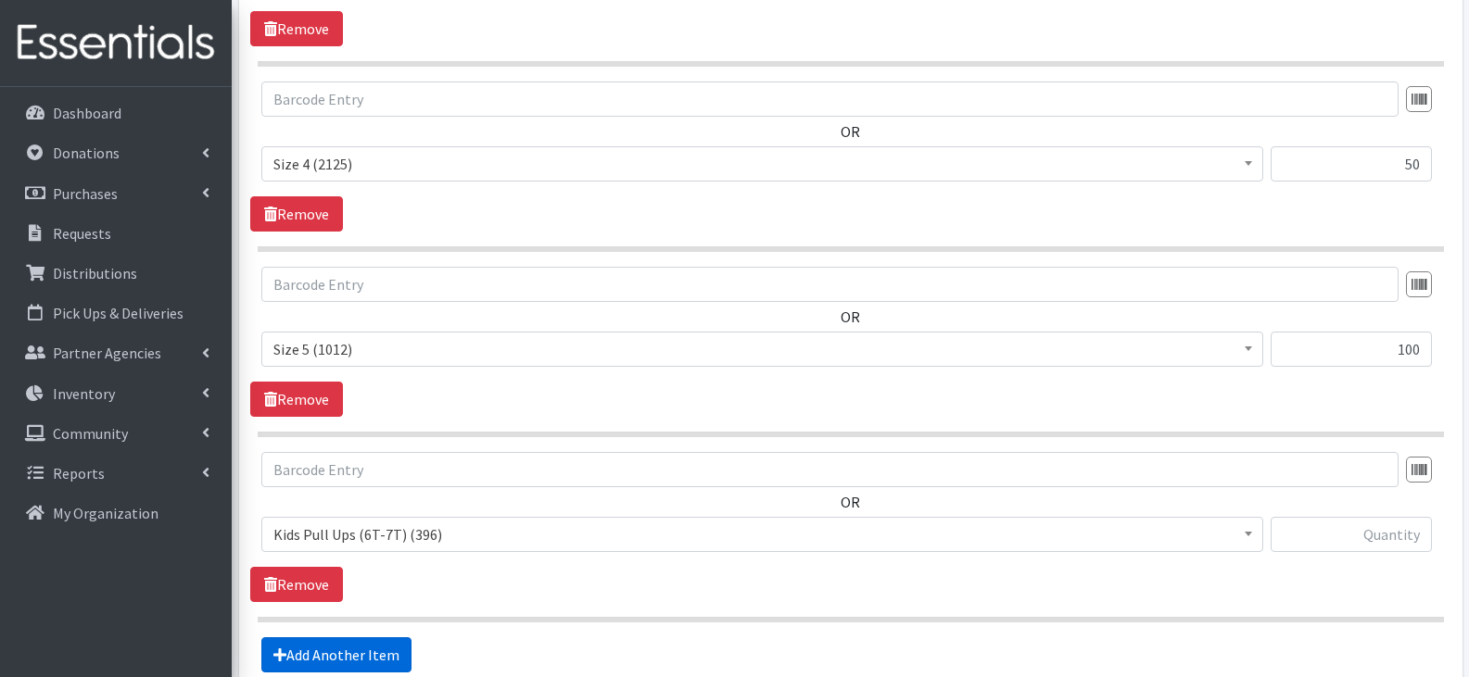
scroll to position [1422, 0]
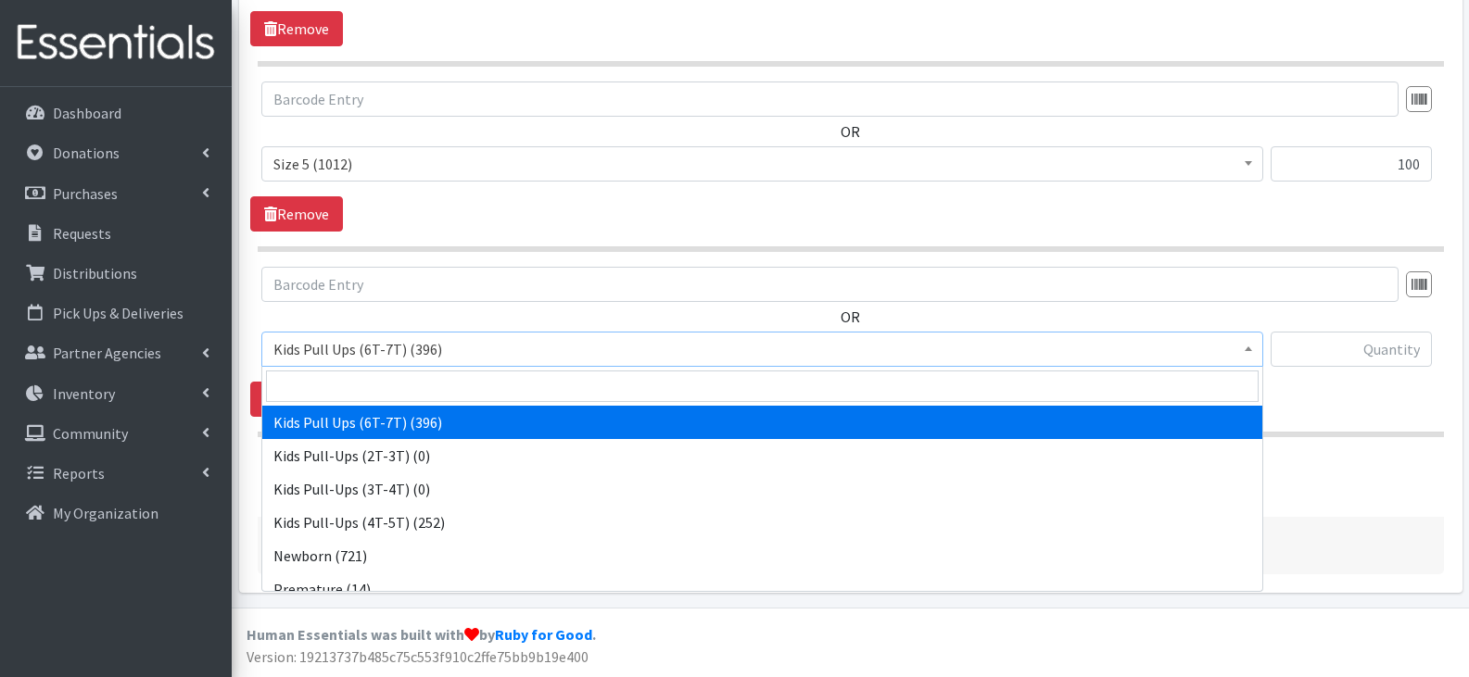
click at [511, 342] on span "Kids Pull Ups (6T-7T) (396)" at bounding box center [762, 349] width 978 height 26
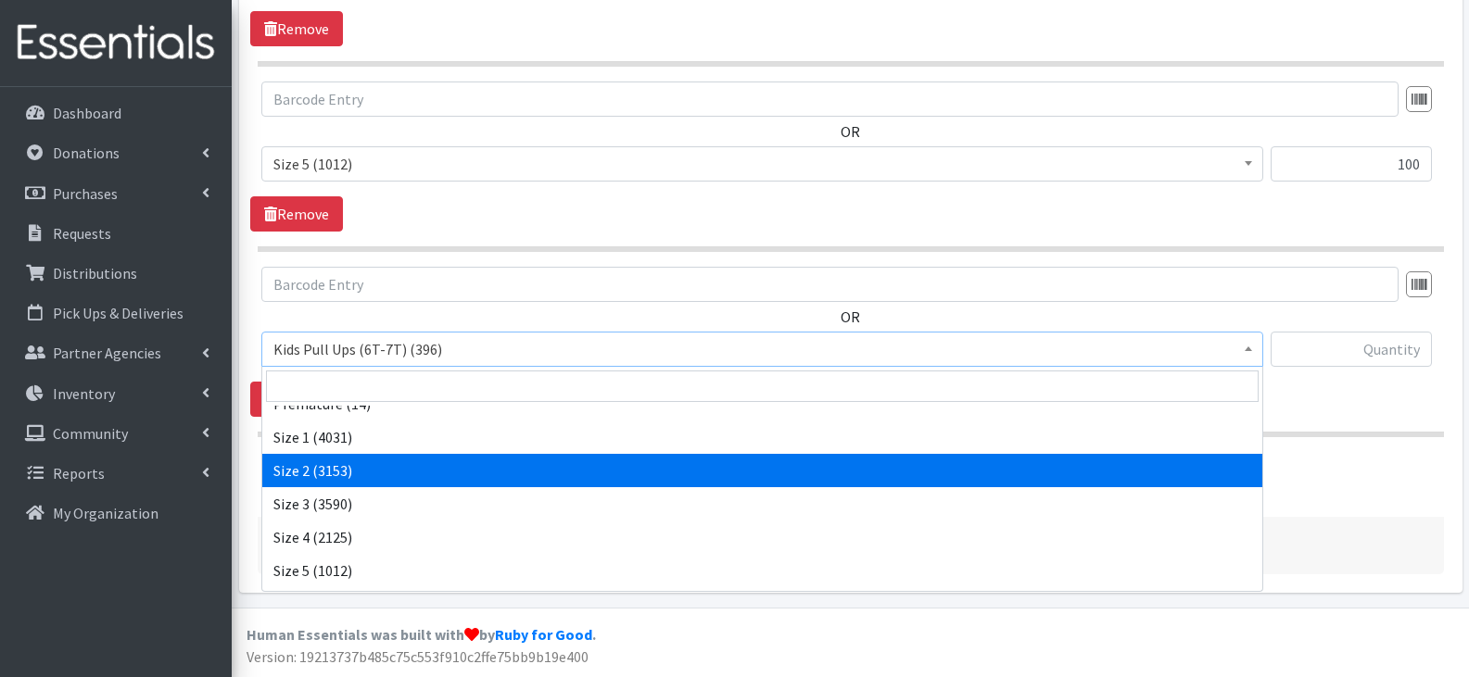
scroll to position [278, 0]
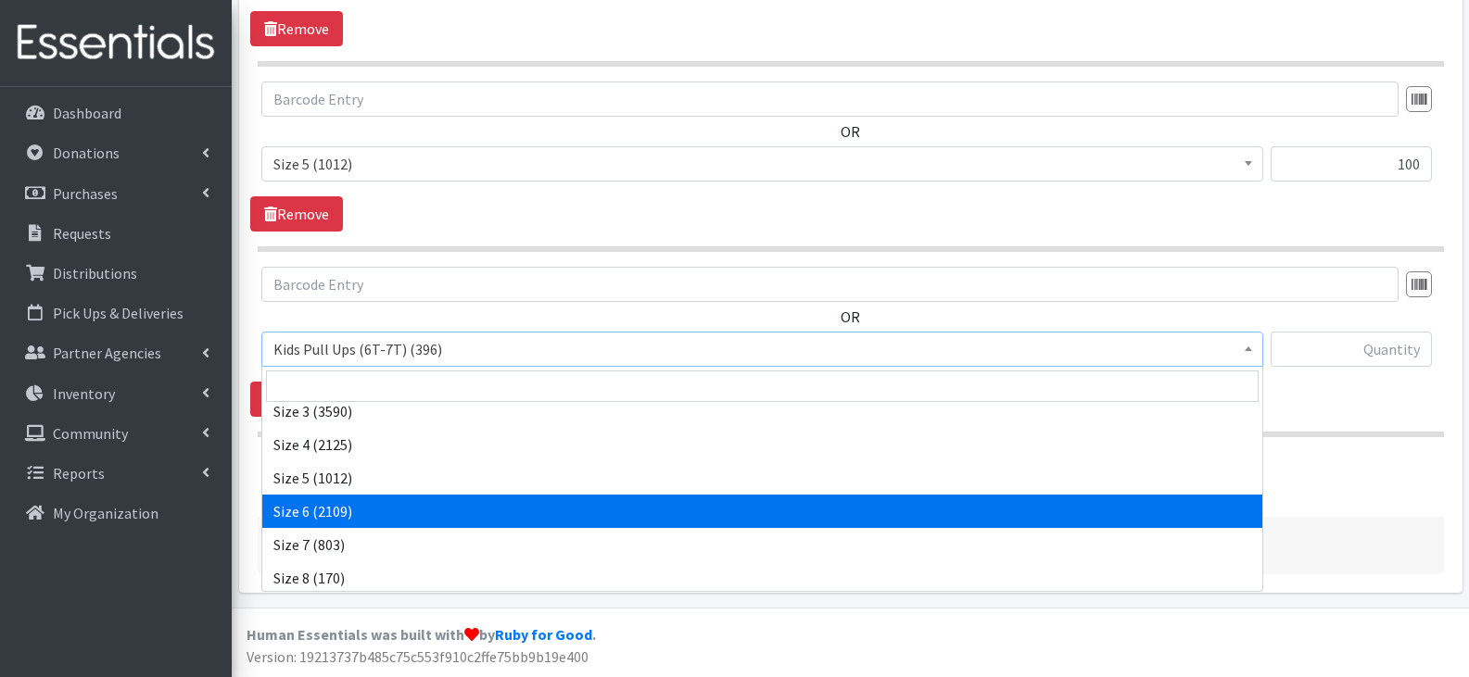
select select "13943"
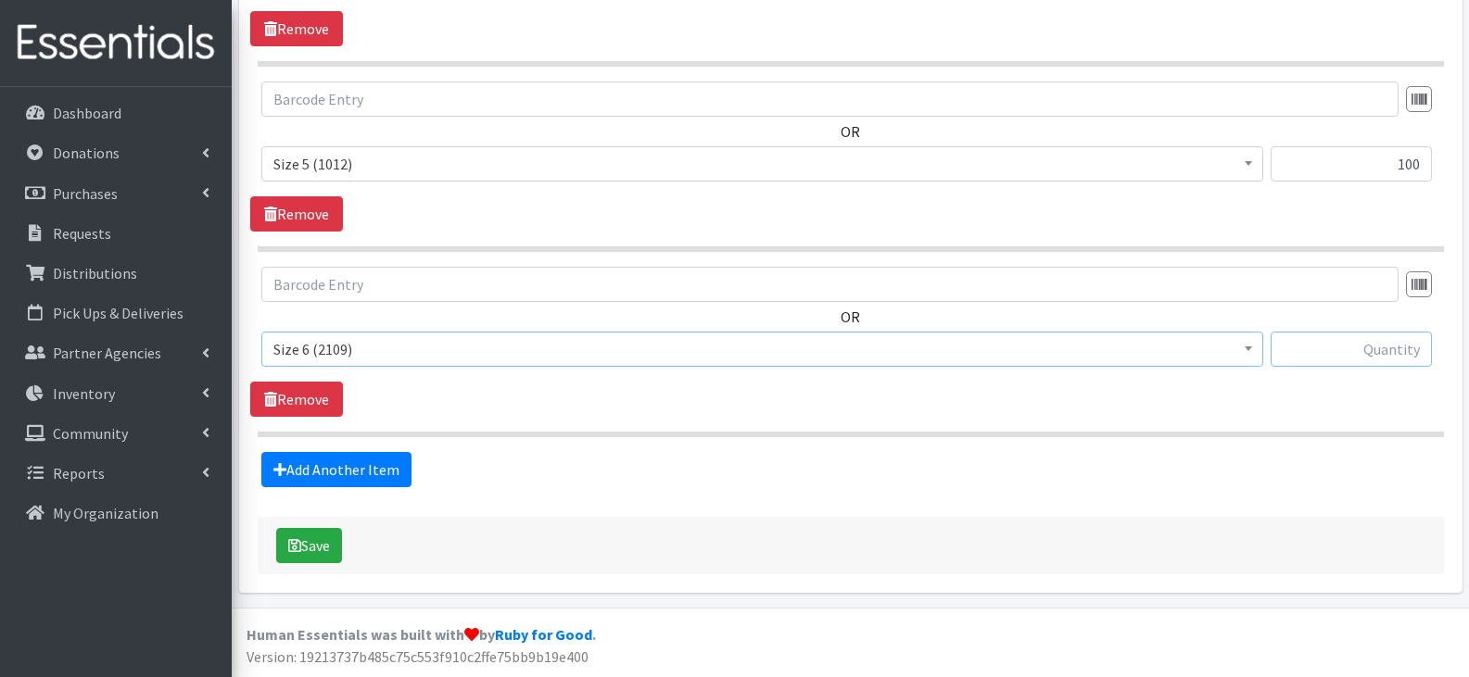
click at [1315, 348] on input "text" at bounding box center [1350, 349] width 161 height 35
type input "75"
click at [344, 453] on link "Add Another Item" at bounding box center [336, 469] width 150 height 35
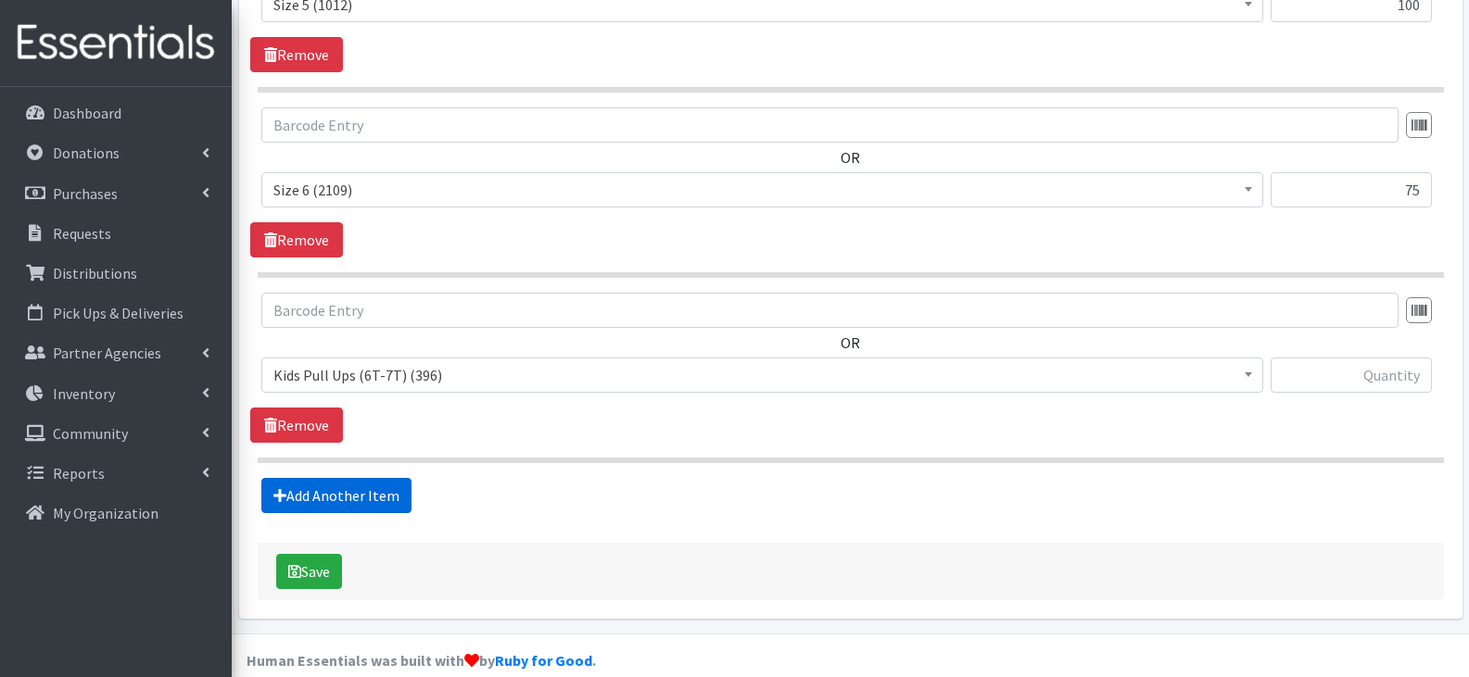
scroll to position [1608, 0]
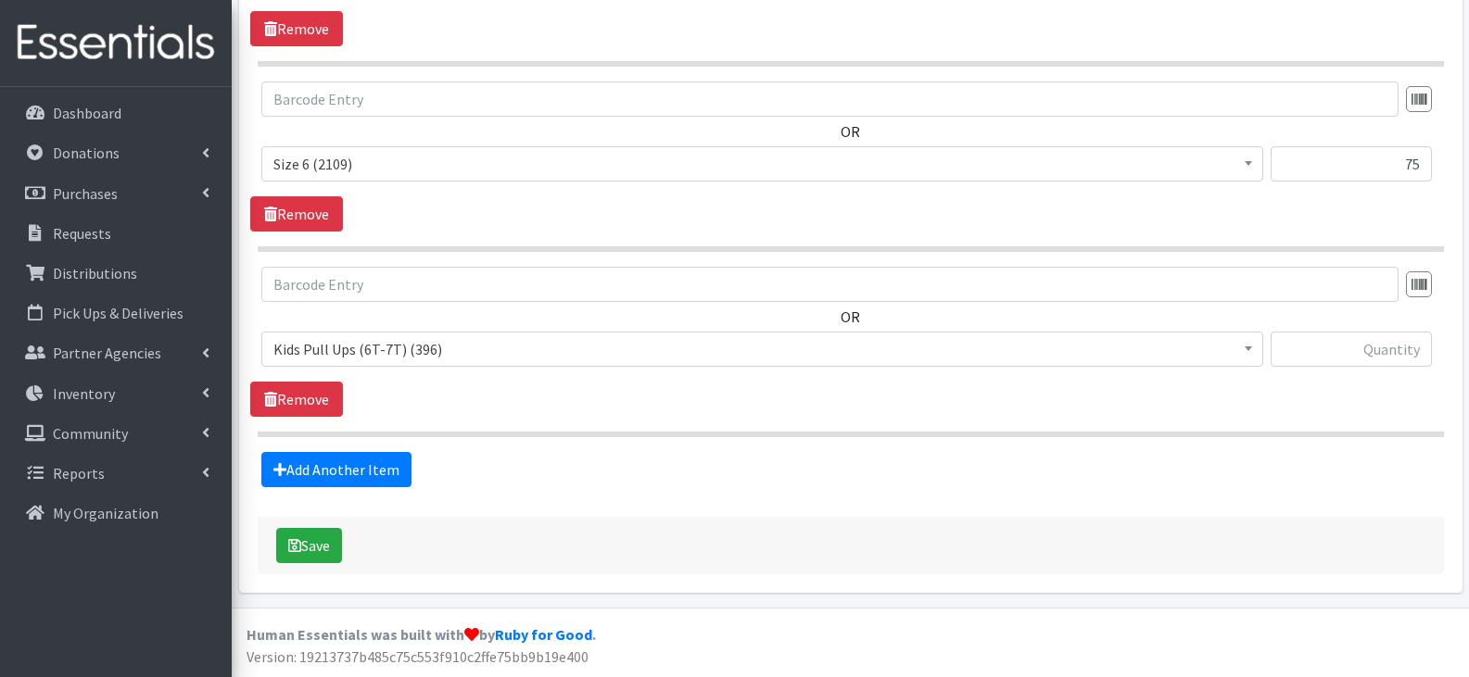
click at [487, 353] on span "Kids Pull Ups (6T-7T) (396)" at bounding box center [762, 349] width 978 height 26
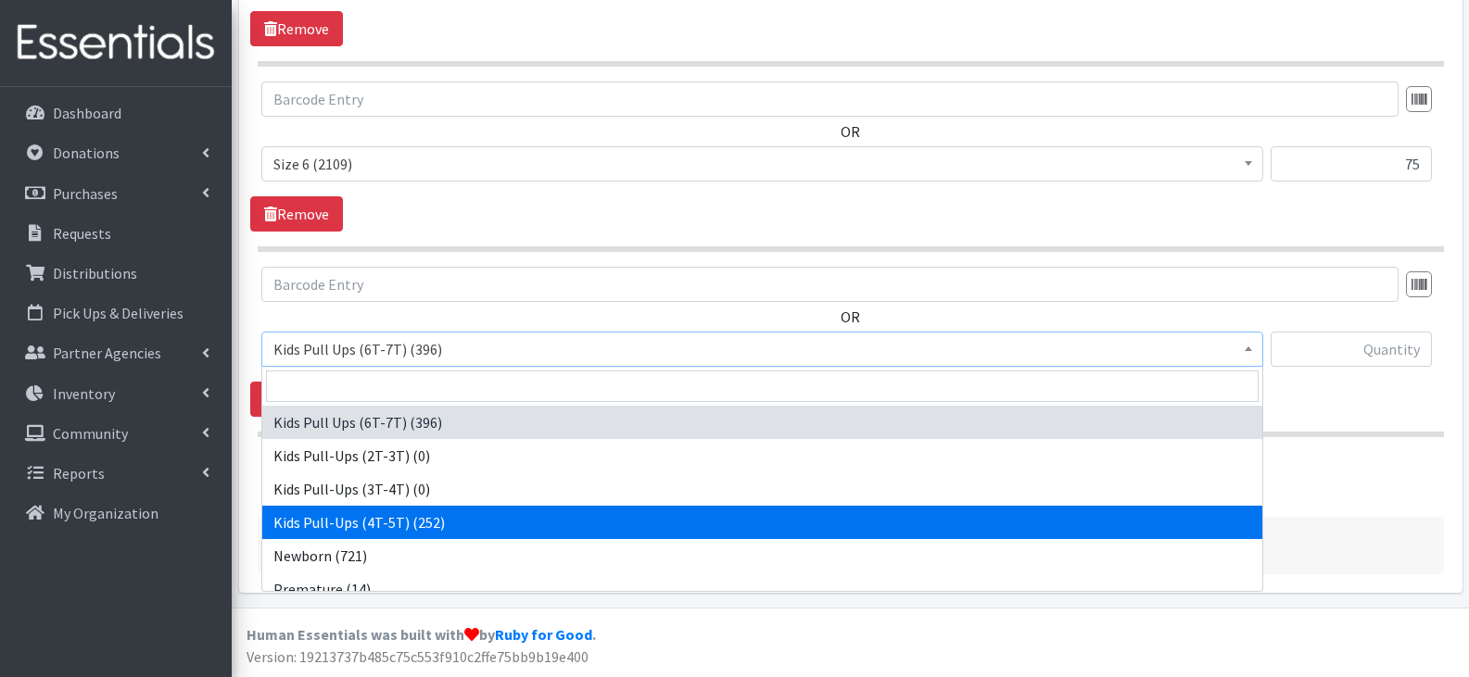
select select "13970"
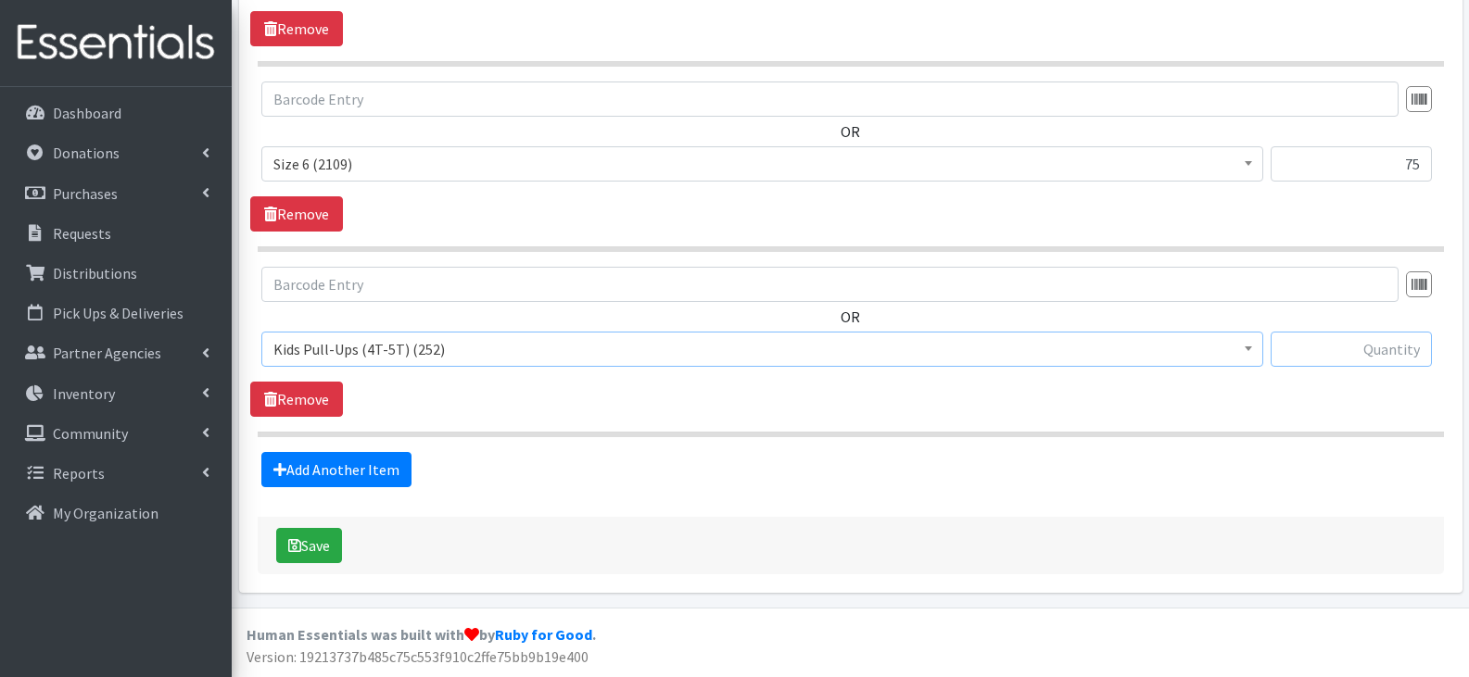
click at [1372, 347] on input "text" at bounding box center [1350, 349] width 161 height 35
type input "50"
click at [358, 476] on link "Add Another Item" at bounding box center [336, 469] width 150 height 35
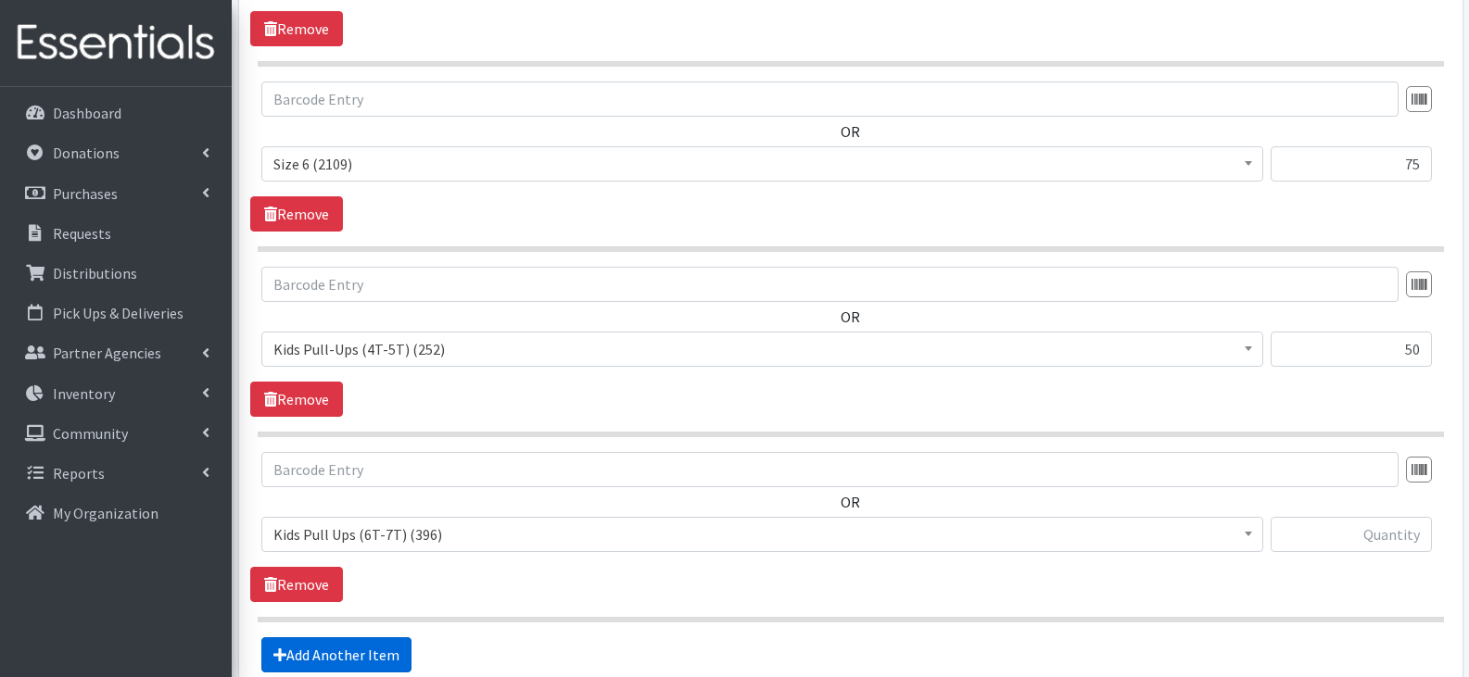
scroll to position [1793, 0]
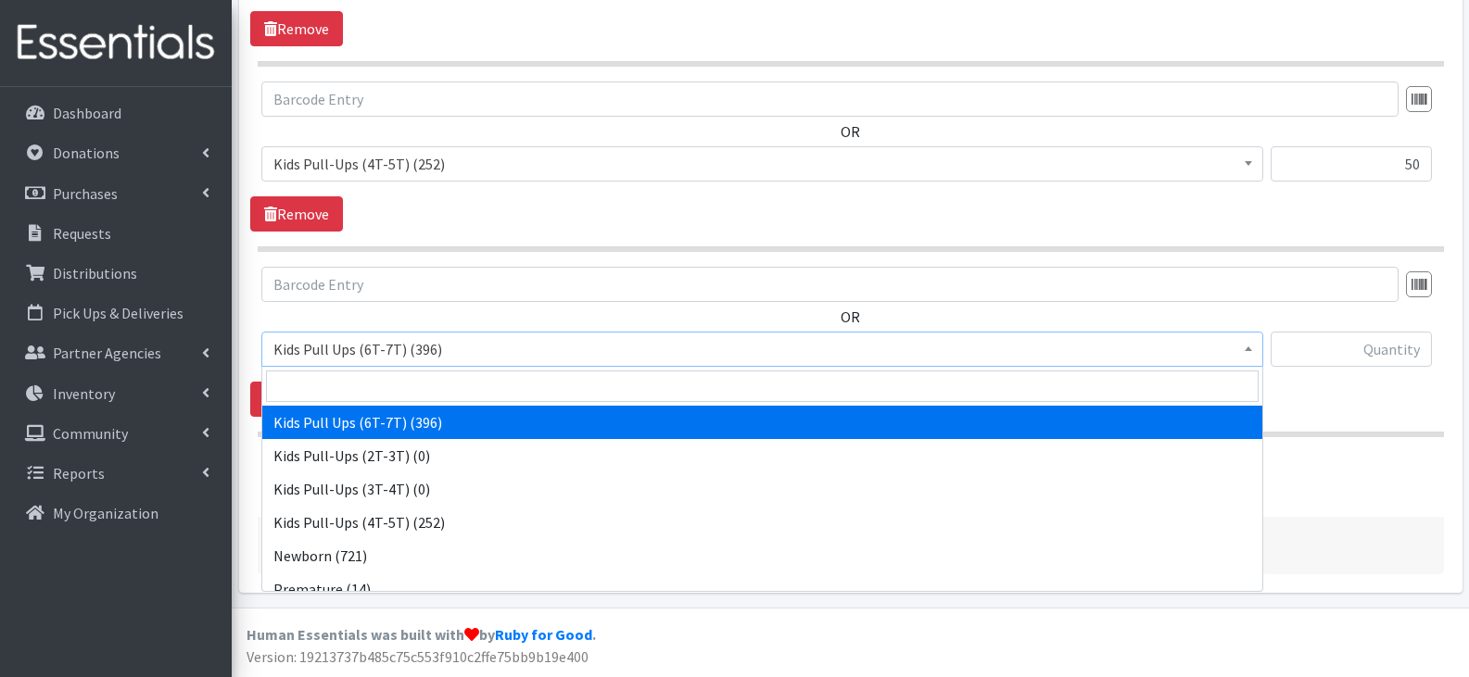
click at [492, 347] on span "Kids Pull Ups (6T-7T) (396)" at bounding box center [762, 349] width 978 height 26
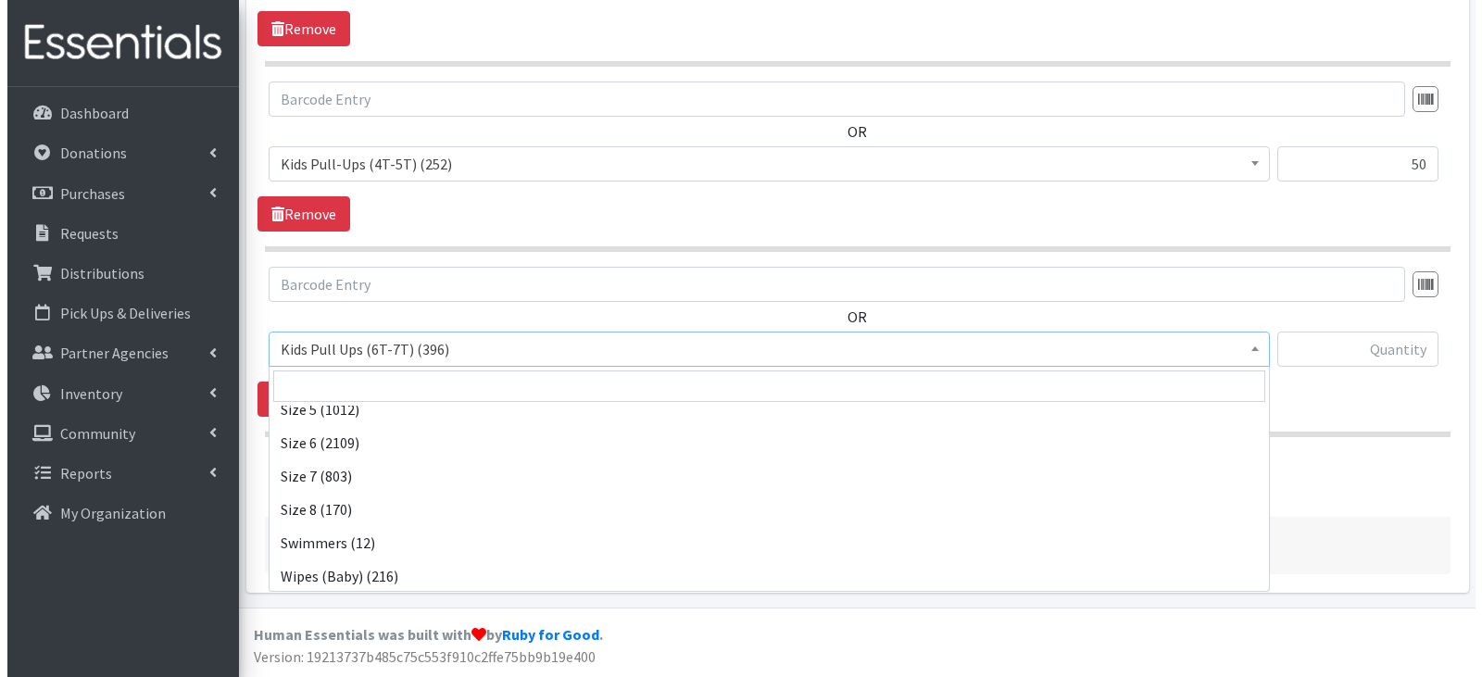
scroll to position [348, 0]
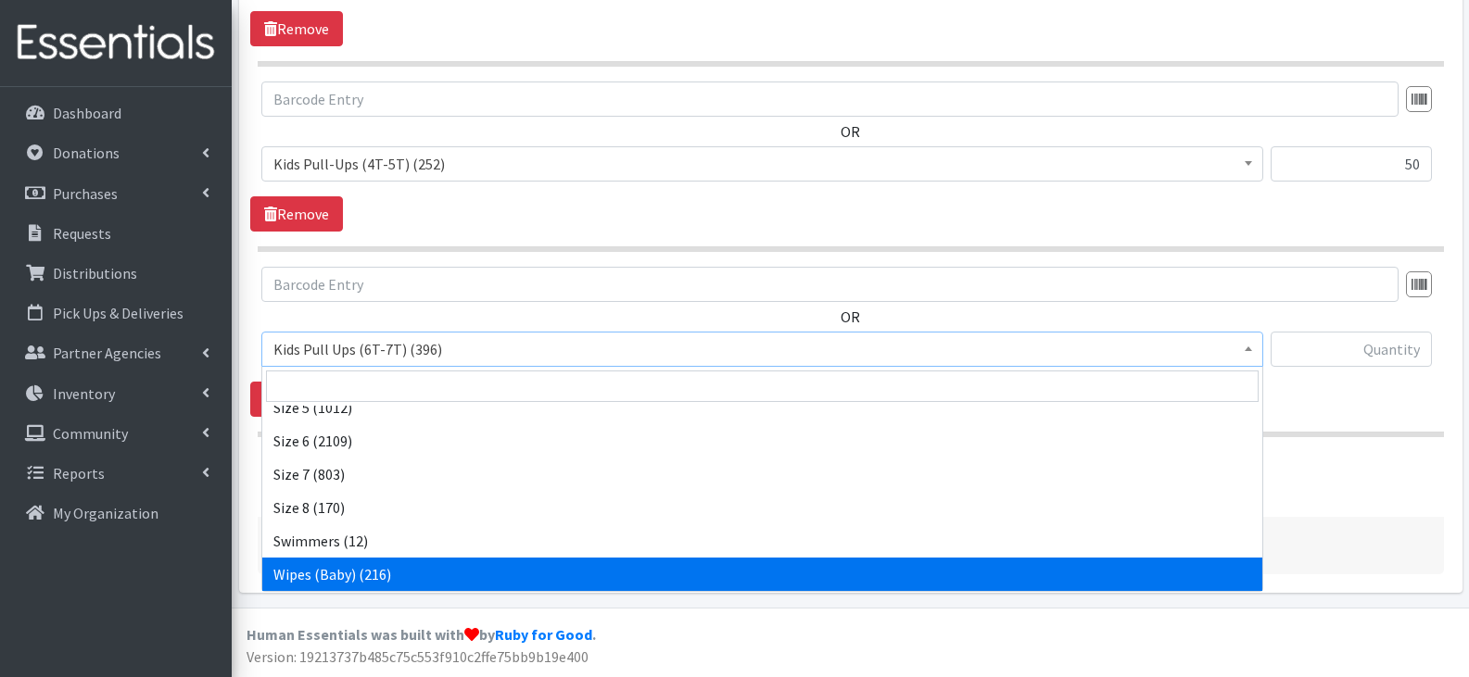
select select "13948"
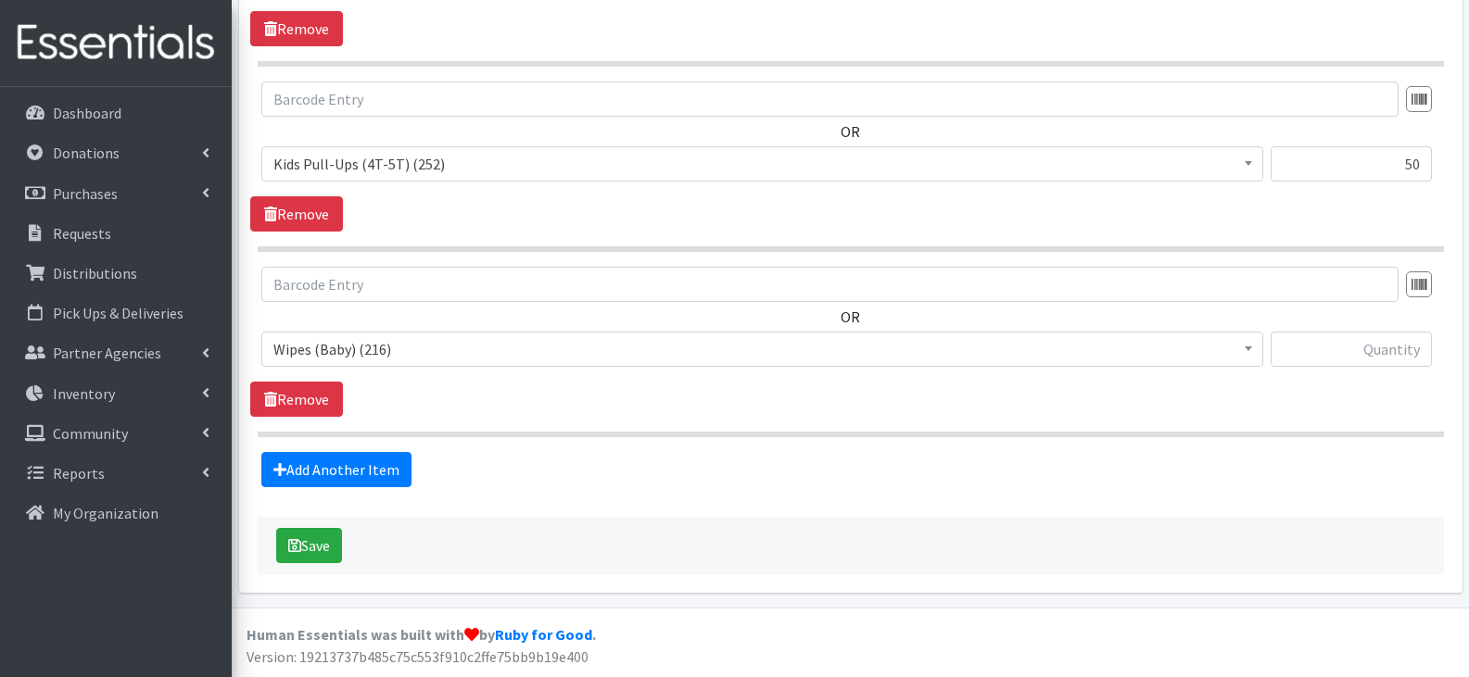
click at [1305, 326] on div "OR Kids Pull Ups (6T-7T) (396) Kids Pull-Ups (2T-3T) (0) Kids Pull-Ups (3T-4T) …" at bounding box center [850, 324] width 1200 height 115
click at [1305, 338] on input "text" at bounding box center [1350, 349] width 161 height 35
type input "12"
click at [313, 542] on button "Save" at bounding box center [309, 545] width 66 height 35
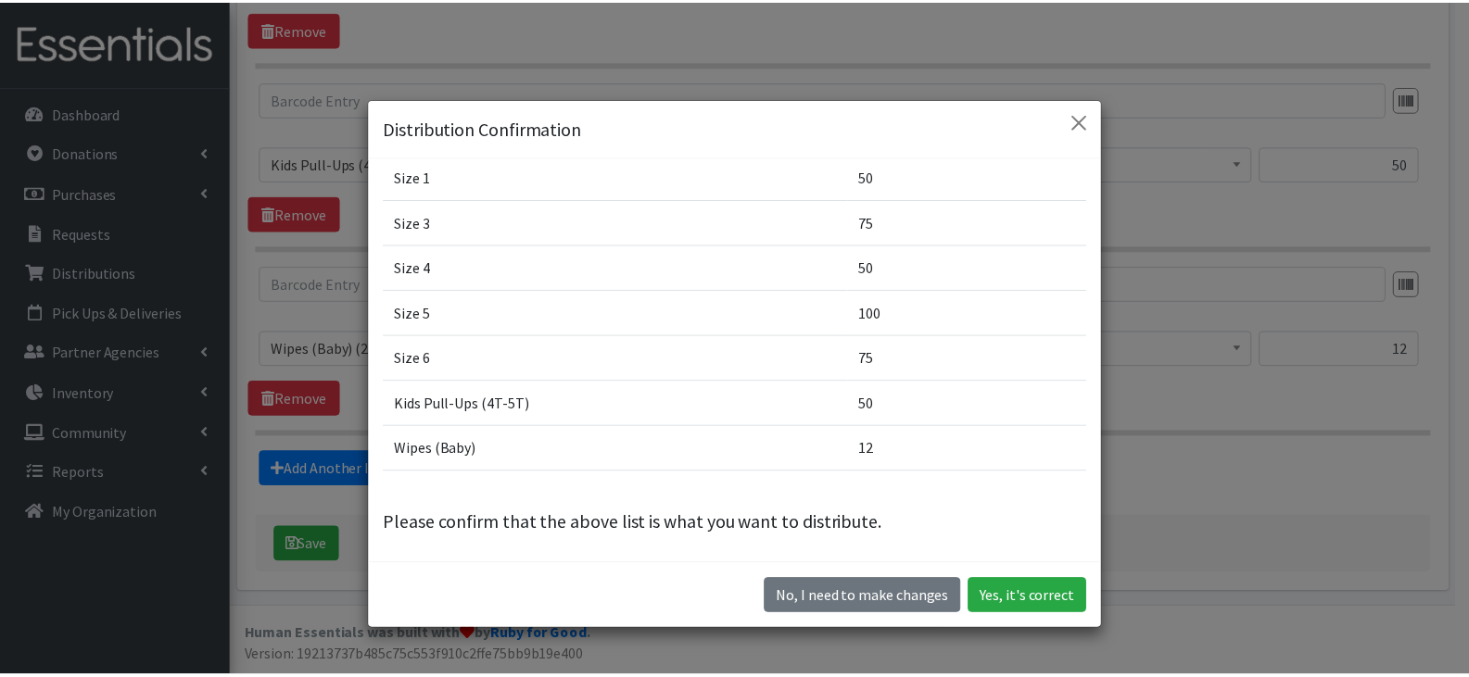
scroll to position [156, 0]
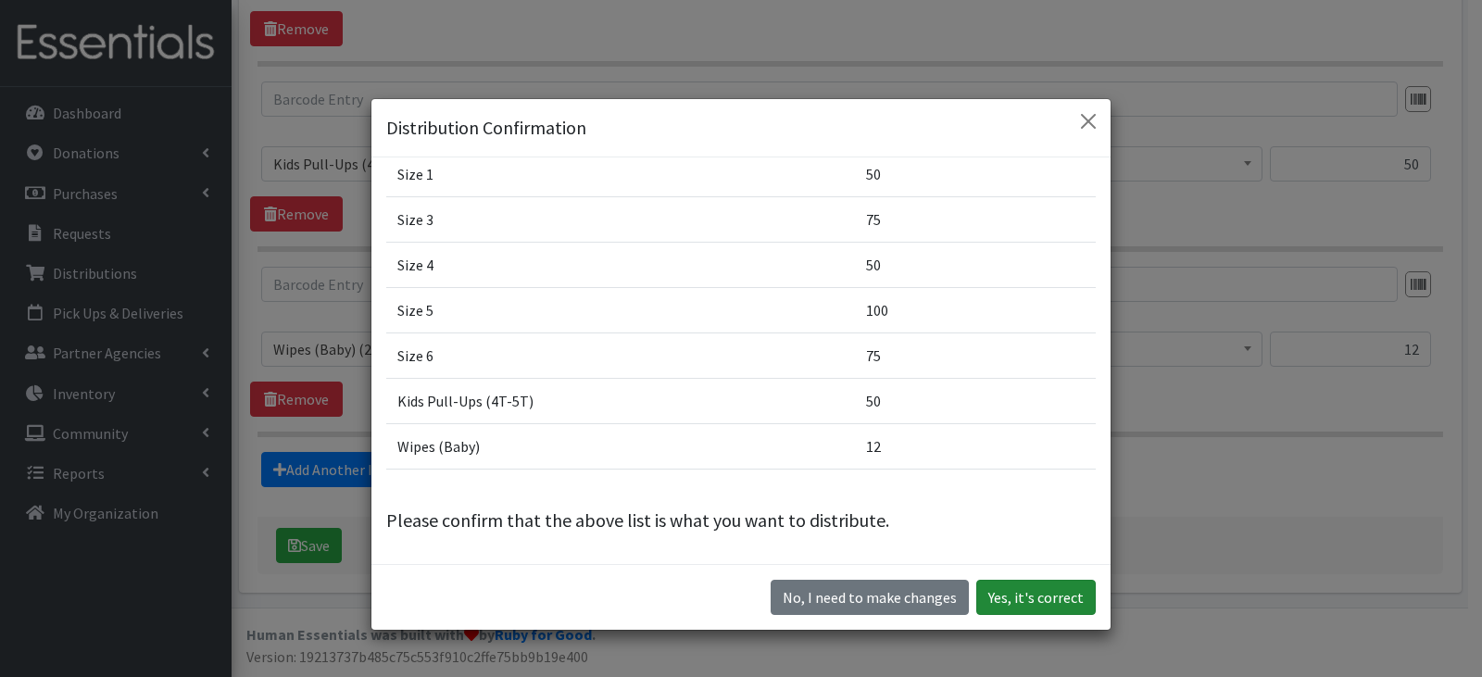
click at [1052, 597] on button "Yes, it's correct" at bounding box center [1037, 597] width 120 height 35
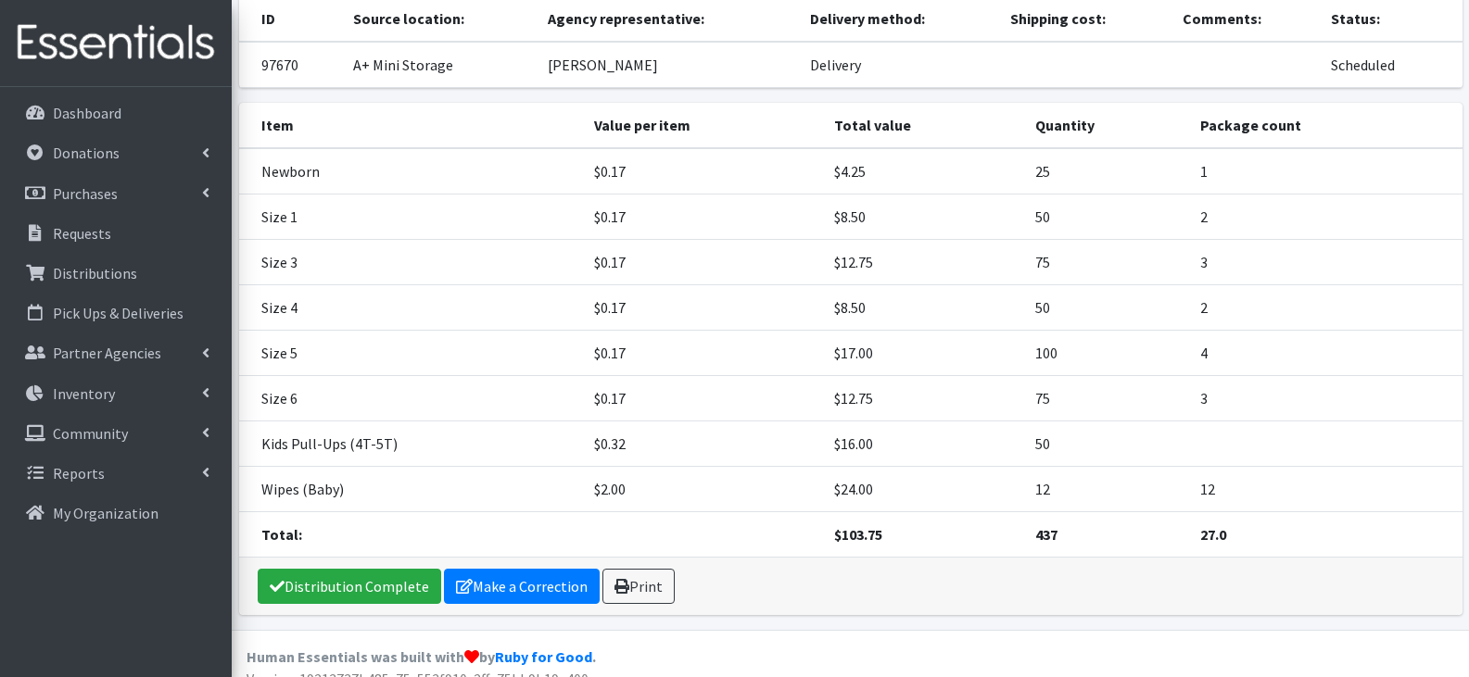
scroll to position [208, 0]
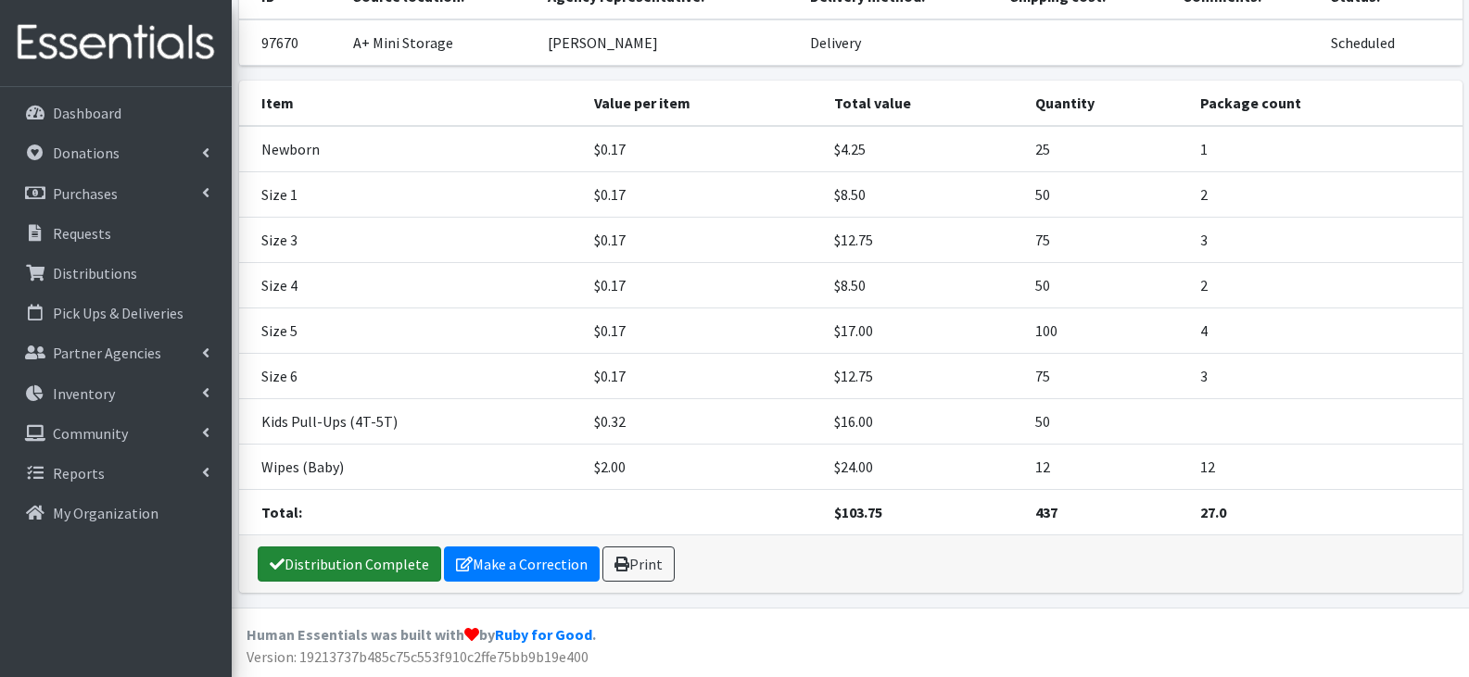
click at [317, 562] on link "Distribution Complete" at bounding box center [349, 564] width 183 height 35
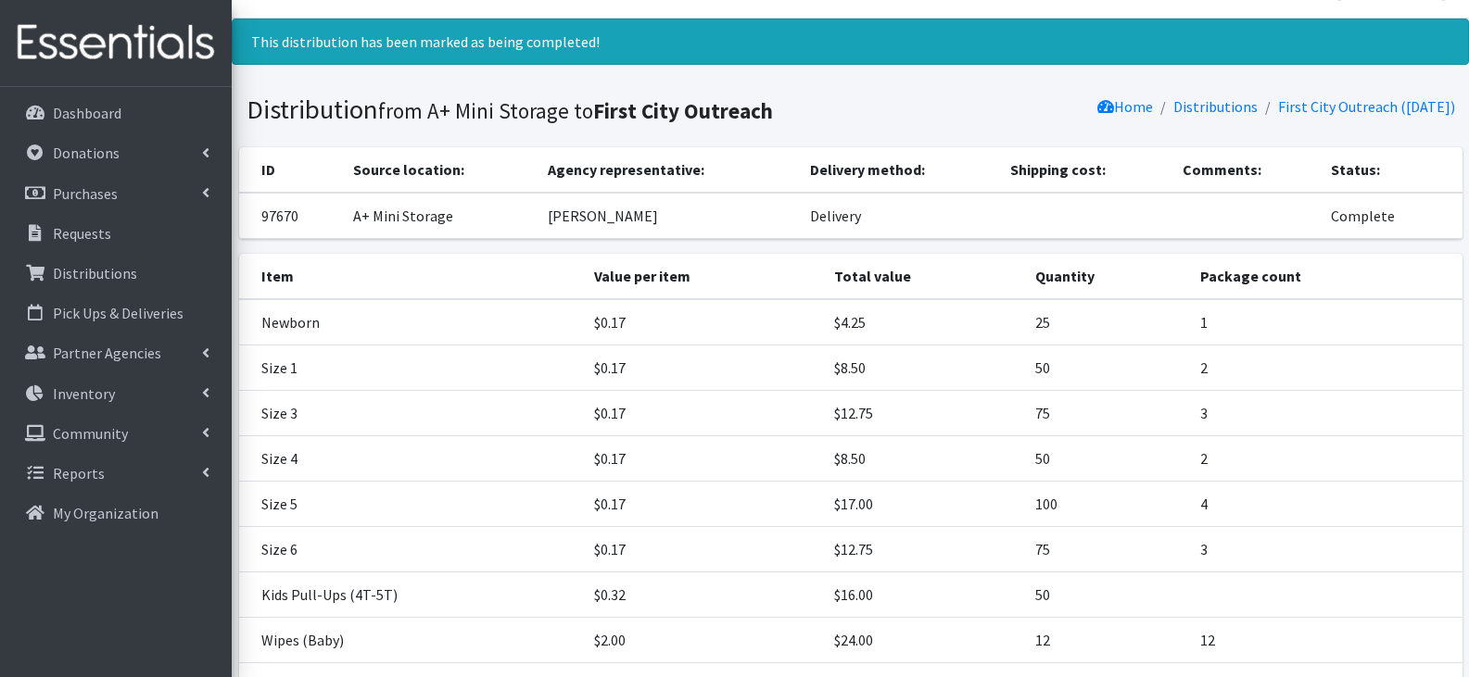
scroll to position [0, 0]
